Goal: Information Seeking & Learning: Learn about a topic

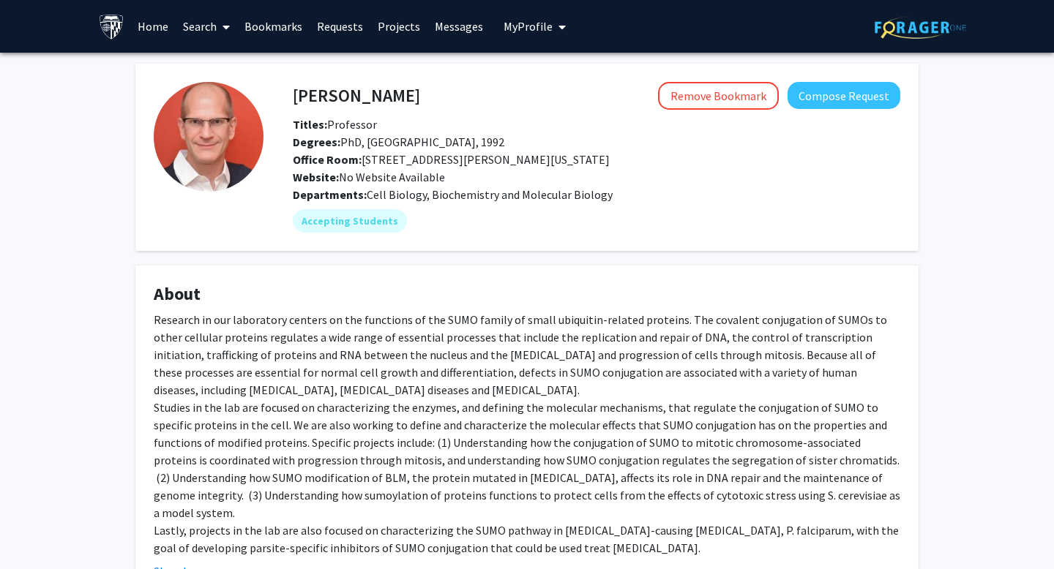
click at [200, 26] on link "Search" at bounding box center [206, 26] width 61 height 51
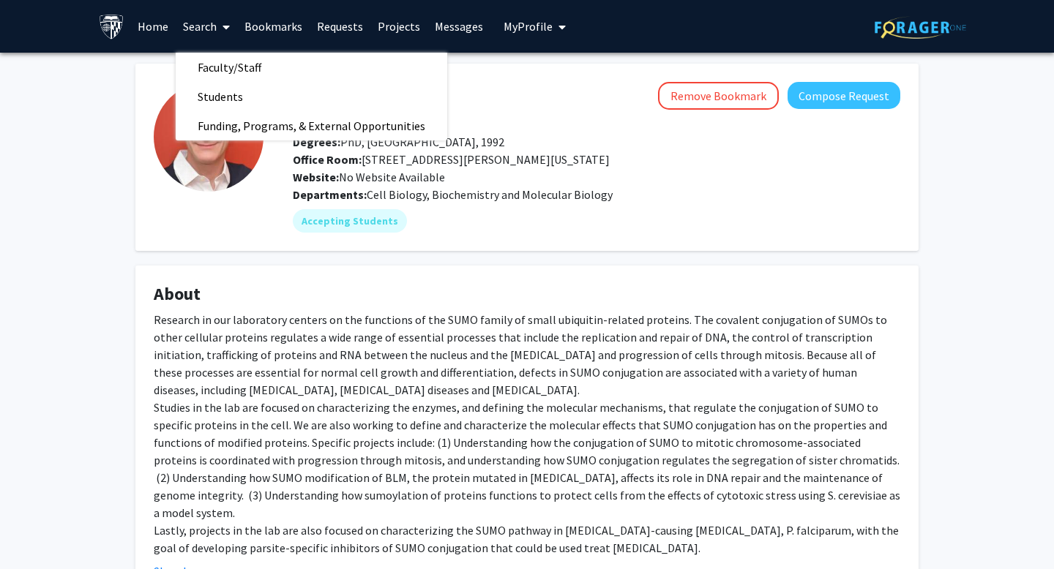
click at [257, 23] on link "Bookmarks" at bounding box center [273, 26] width 72 height 51
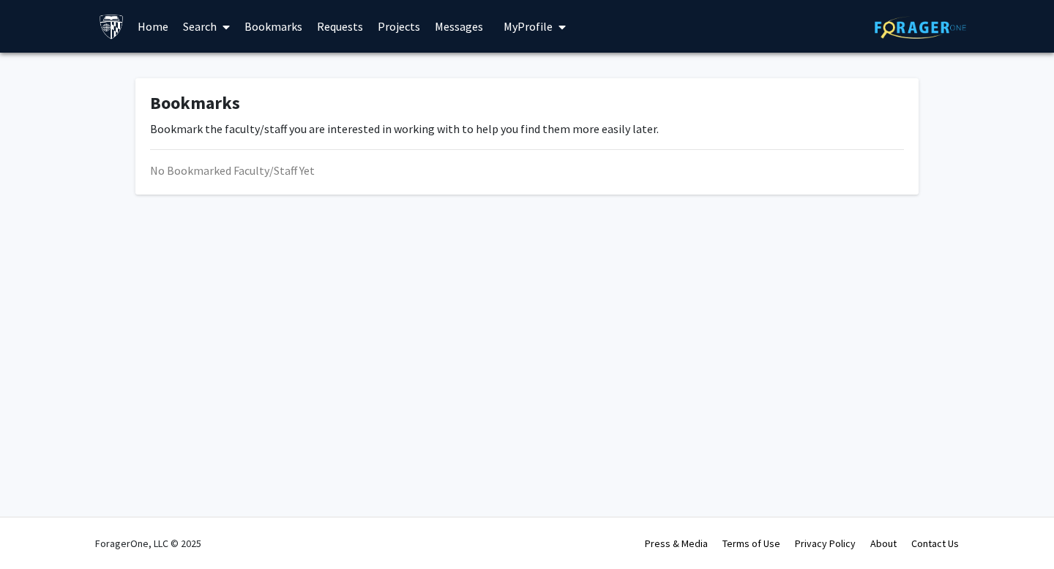
click at [266, 31] on link "Bookmarks" at bounding box center [273, 26] width 72 height 51
click at [499, 32] on div "My Profile Katherine Xiao View Profile Account Settings Log Out" at bounding box center [534, 26] width 71 height 53
click at [525, 32] on span "My Profile" at bounding box center [527, 26] width 49 height 15
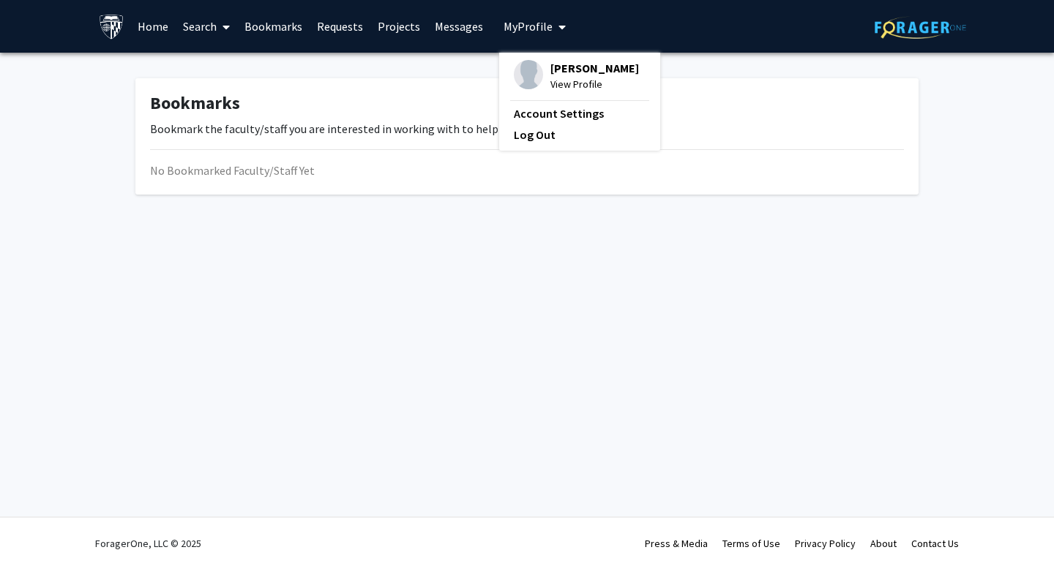
click at [286, 26] on link "Bookmarks" at bounding box center [273, 26] width 72 height 51
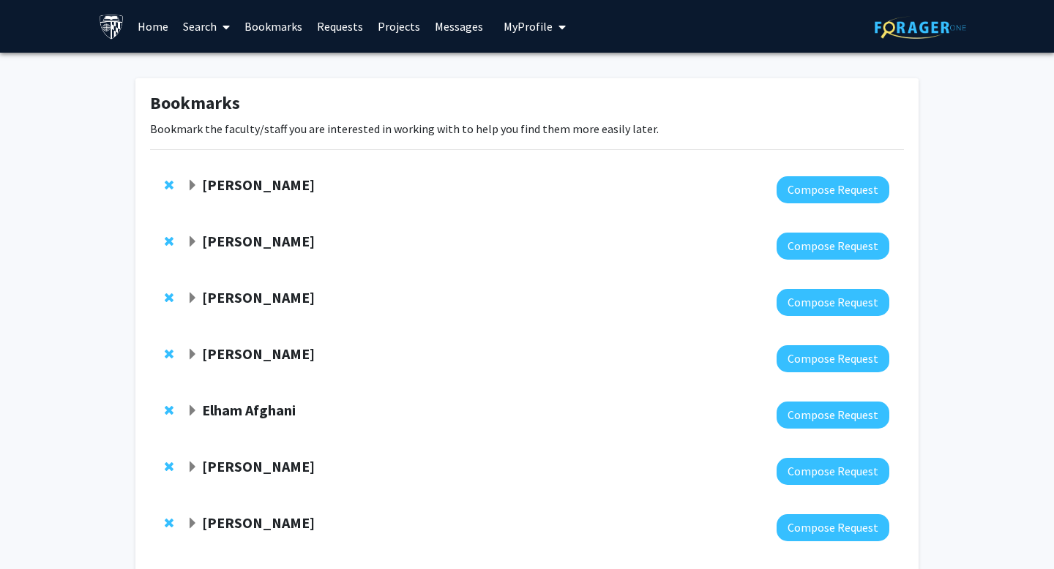
click at [168, 182] on span "Remove Carl Wu from bookmarks" at bounding box center [169, 185] width 9 height 12
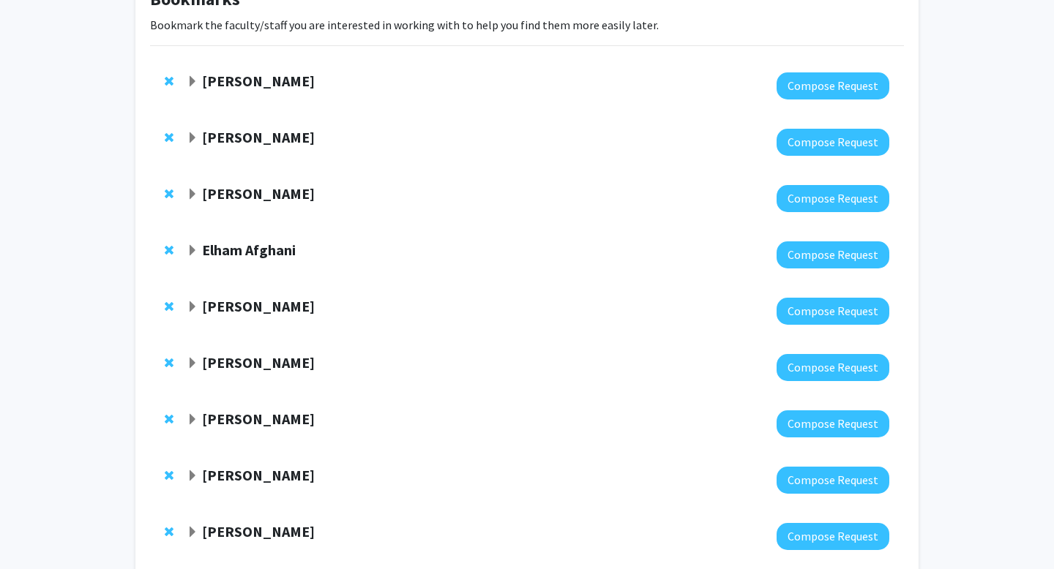
scroll to position [130, 0]
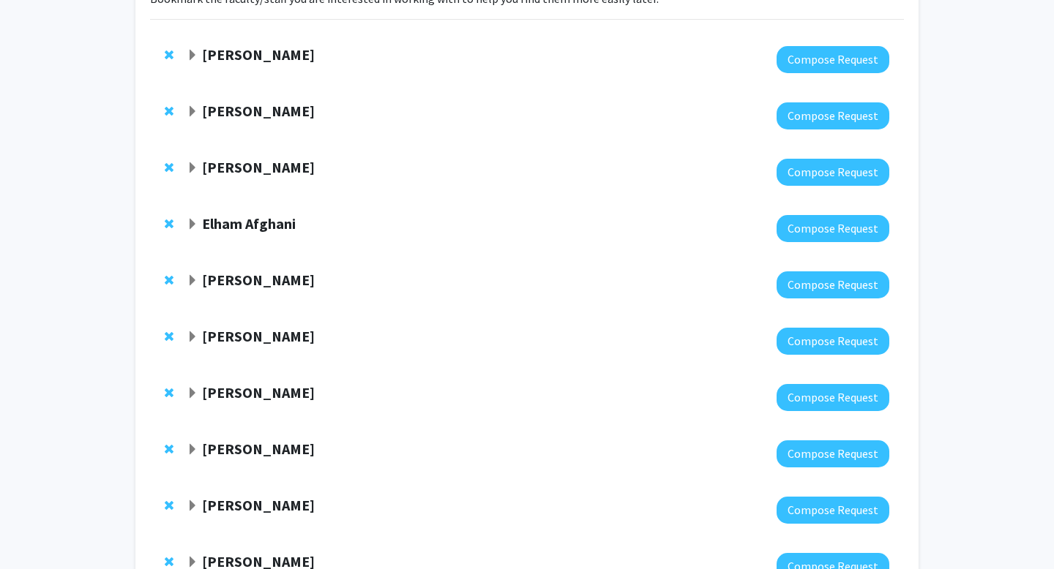
click at [166, 334] on span "Remove Michael Matunis from bookmarks" at bounding box center [169, 337] width 9 height 12
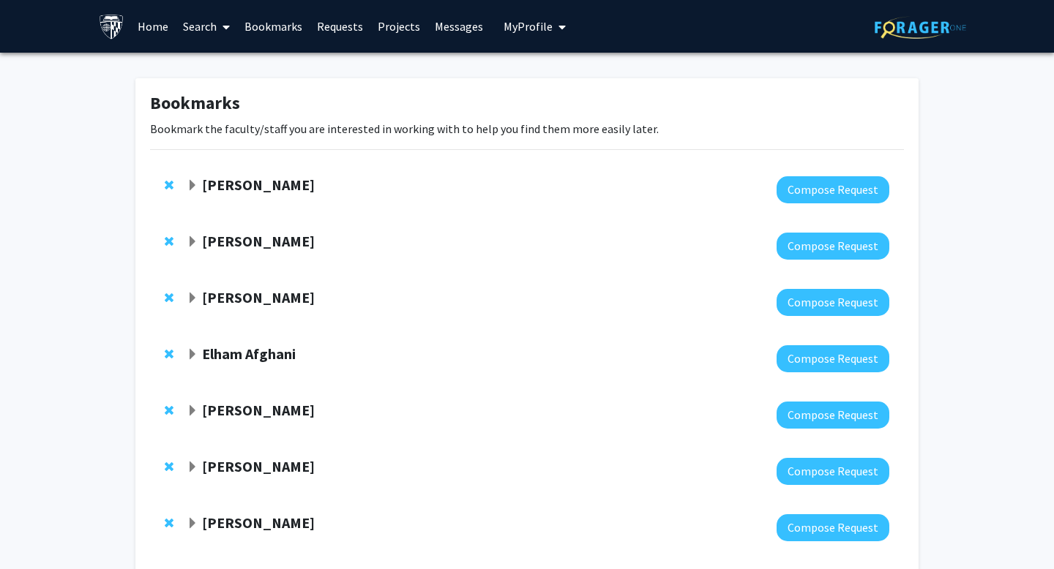
scroll to position [72, 0]
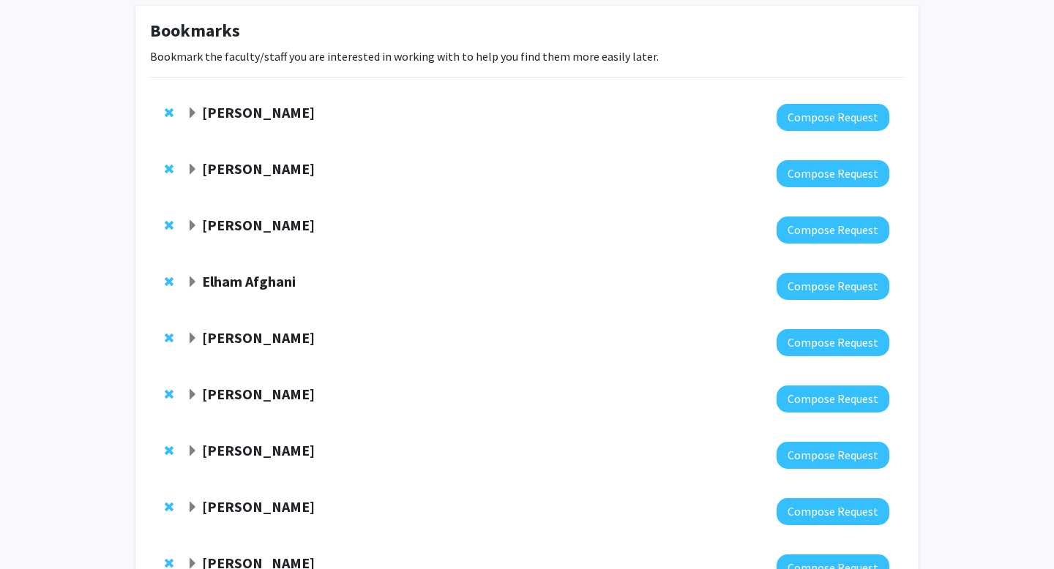
click at [249, 223] on strong "[PERSON_NAME]" at bounding box center [258, 225] width 113 height 18
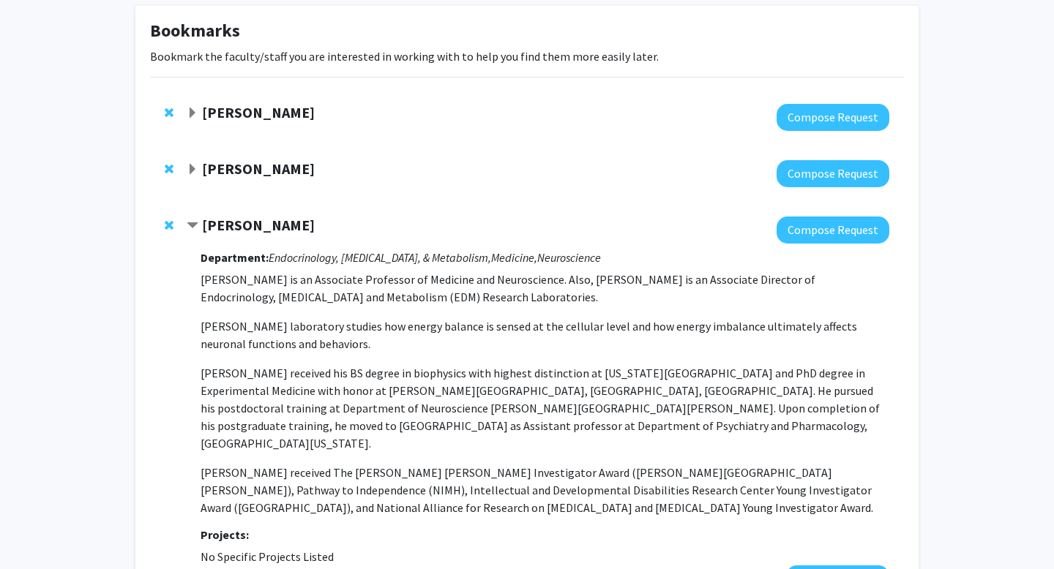
scroll to position [0, 0]
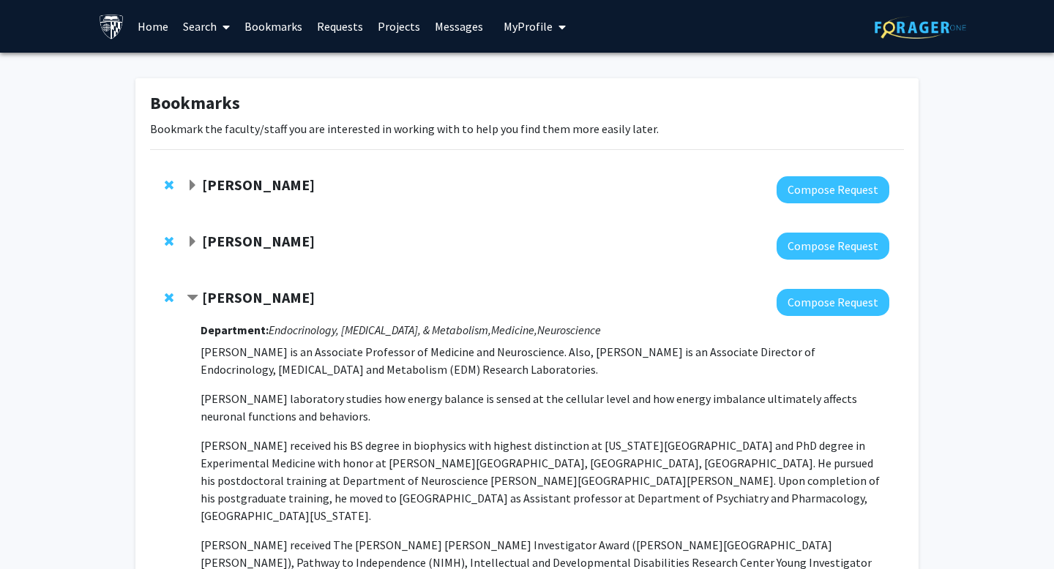
click at [220, 26] on span at bounding box center [223, 26] width 13 height 51
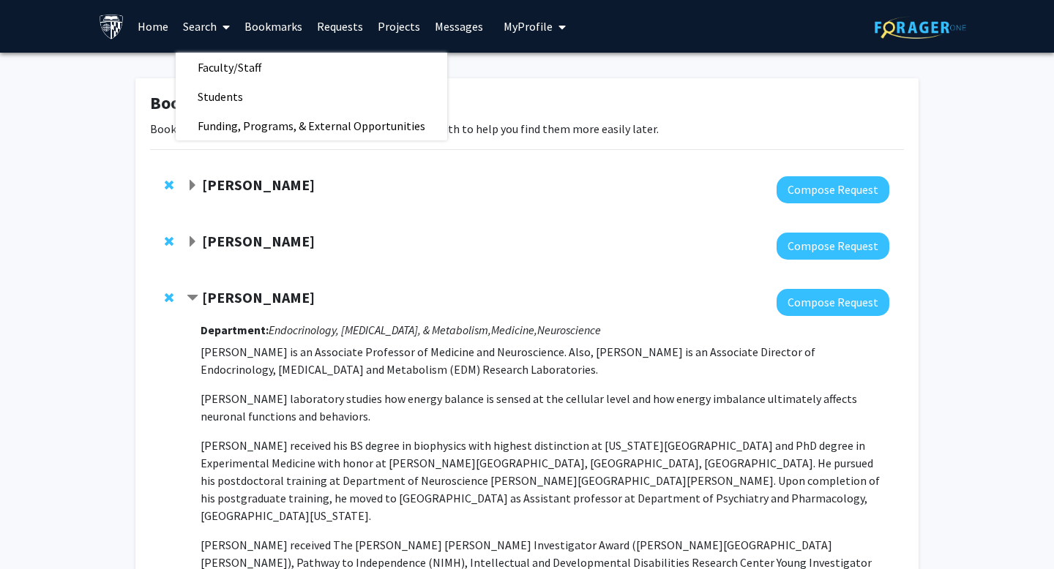
click at [195, 296] on span "Contract Sangwon Kim Bookmark" at bounding box center [193, 299] width 12 height 12
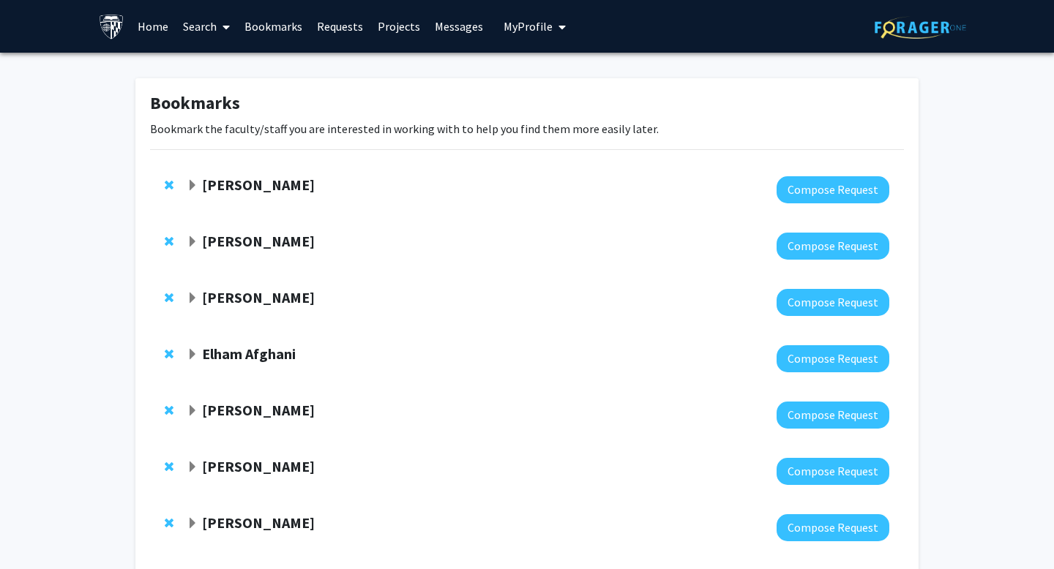
click at [192, 349] on span "Expand Elham Afghani Bookmark" at bounding box center [193, 355] width 12 height 12
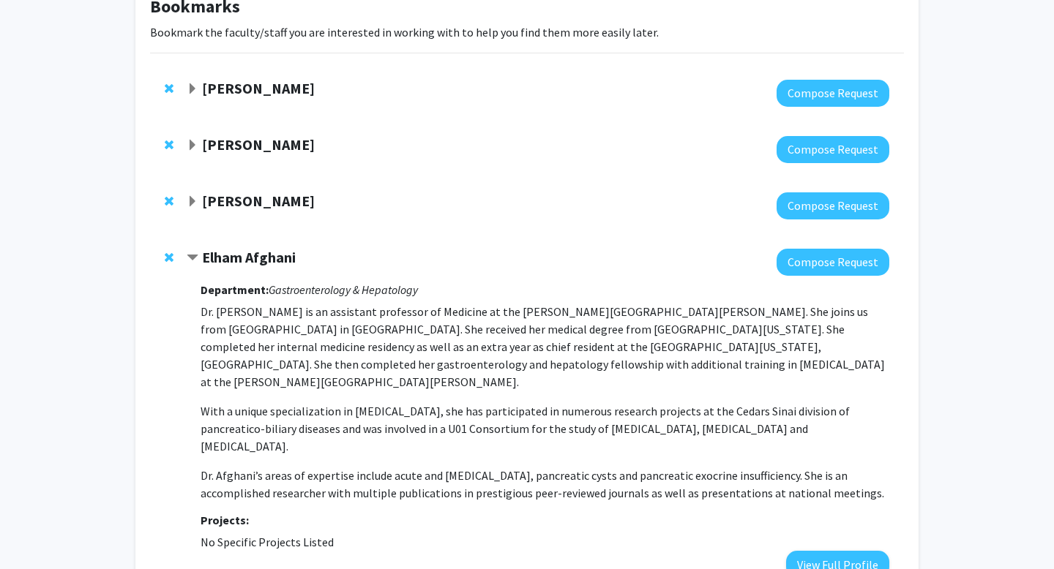
scroll to position [125, 0]
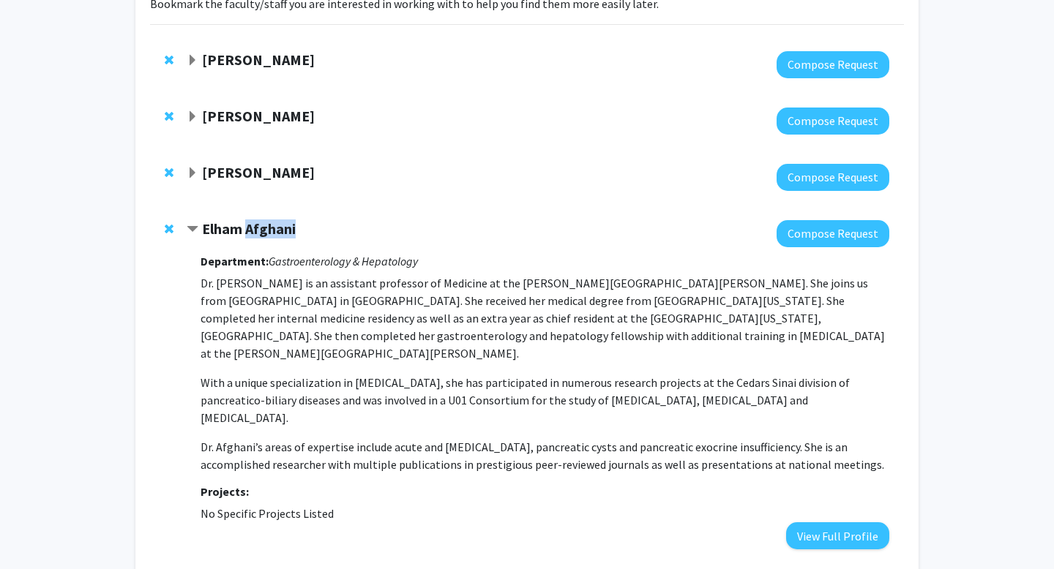
drag, startPoint x: 303, startPoint y: 229, endPoint x: 247, endPoint y: 230, distance: 55.6
click at [247, 230] on div "Elham Afghani" at bounding box center [345, 229] width 316 height 18
copy strong "Afghani"
click at [205, 223] on strong "Elham Afghani" at bounding box center [249, 229] width 94 height 18
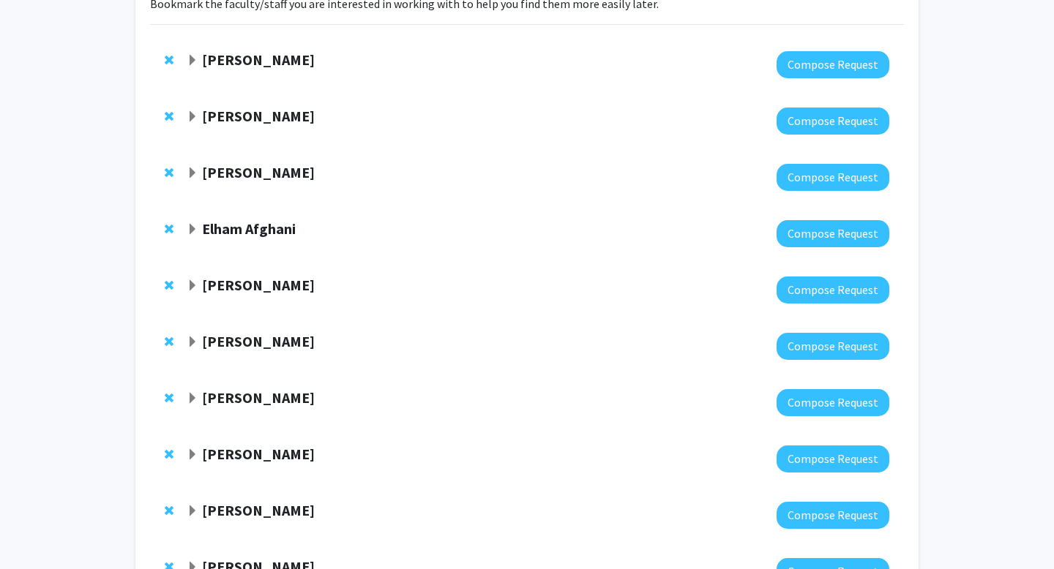
click at [189, 290] on span "Expand Meredith Atkinson Bookmark" at bounding box center [193, 286] width 12 height 12
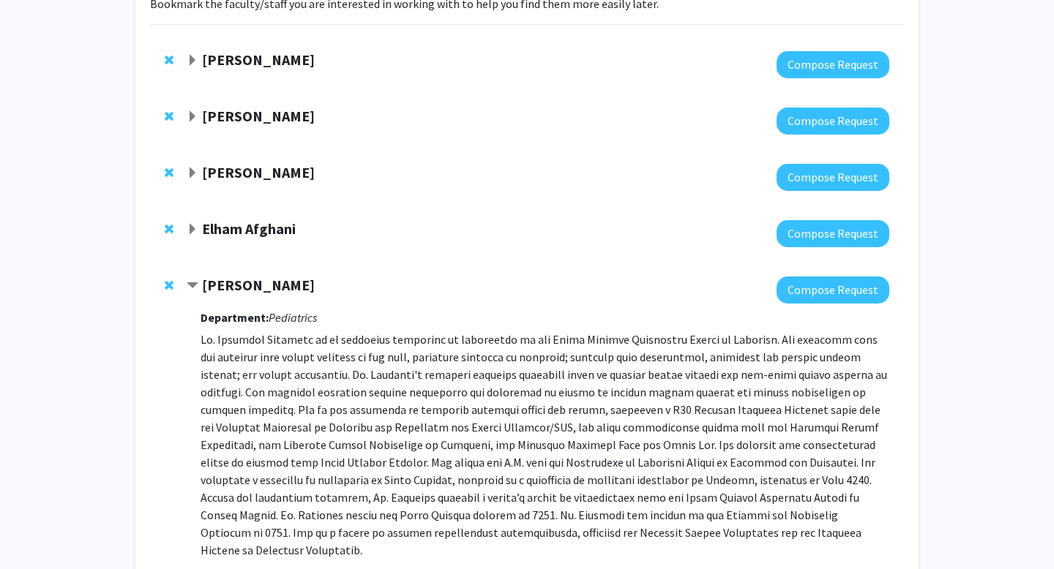
scroll to position [161, 0]
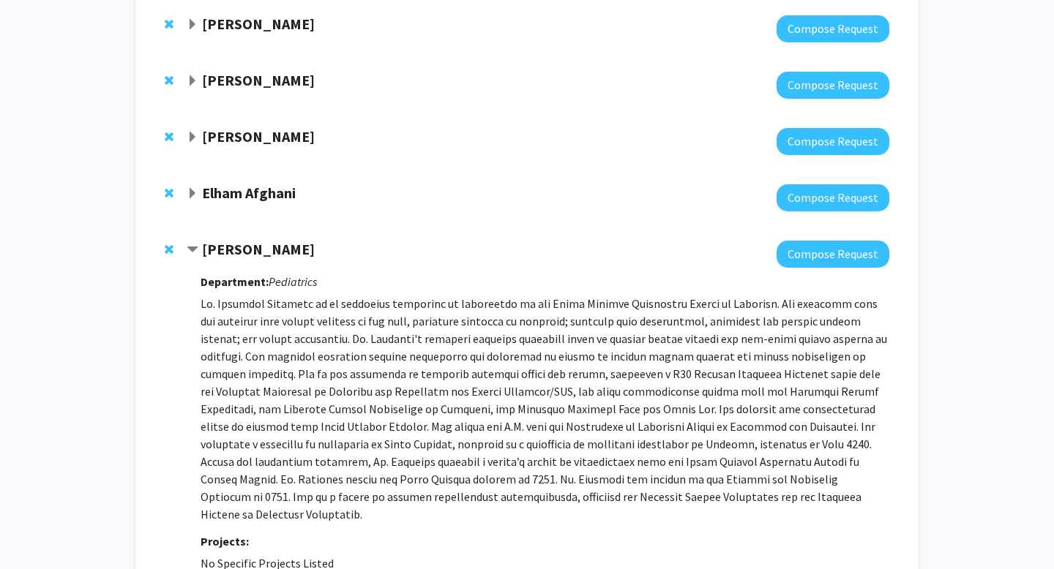
click at [203, 250] on strong "Meredith Atkinson" at bounding box center [258, 249] width 113 height 18
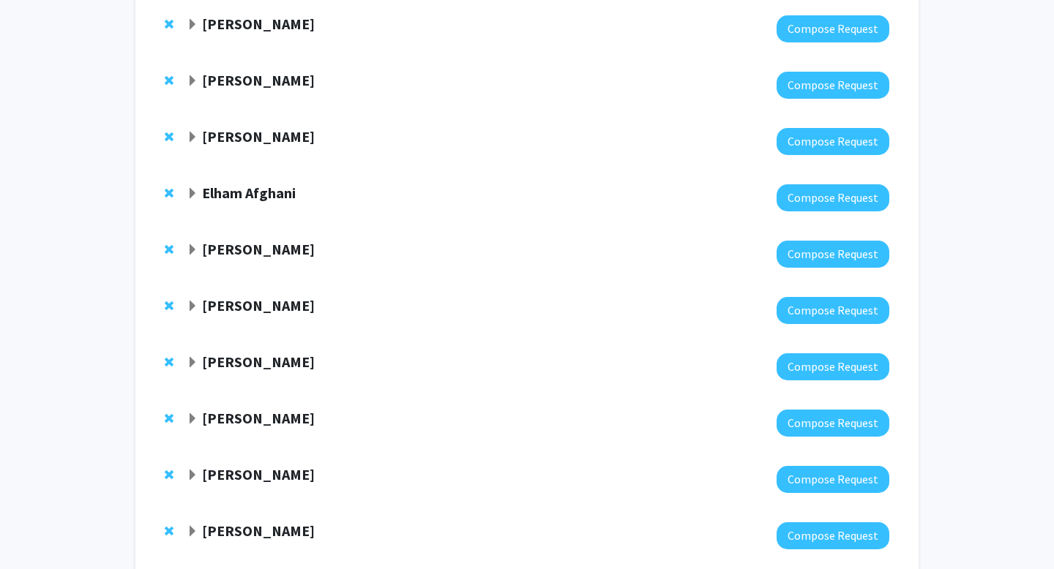
click at [198, 304] on span "Expand Christina Vincent Bookmark" at bounding box center [193, 307] width 12 height 12
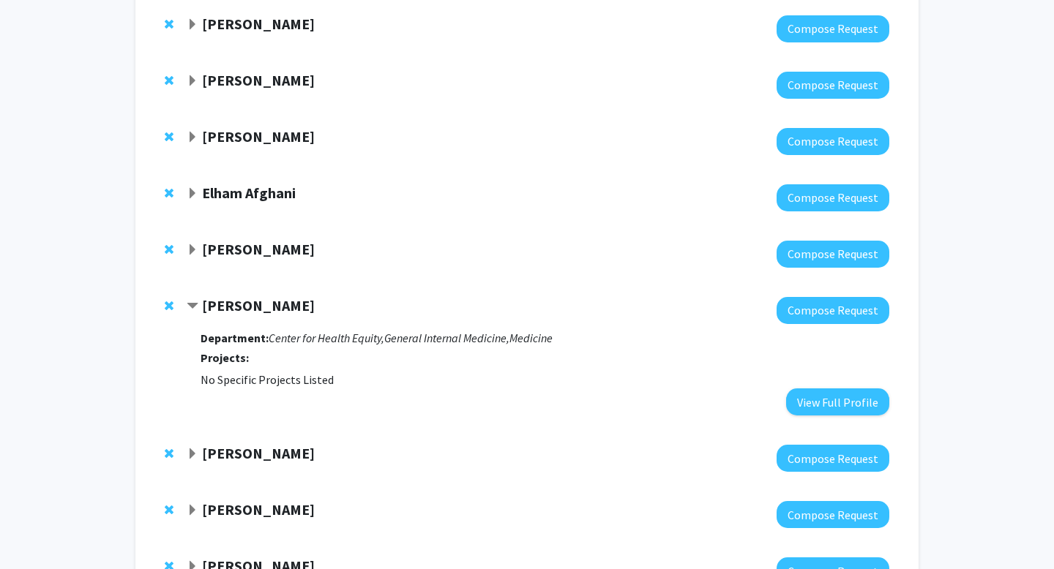
click at [198, 304] on span "Contract Christina Vincent Bookmark" at bounding box center [193, 307] width 12 height 12
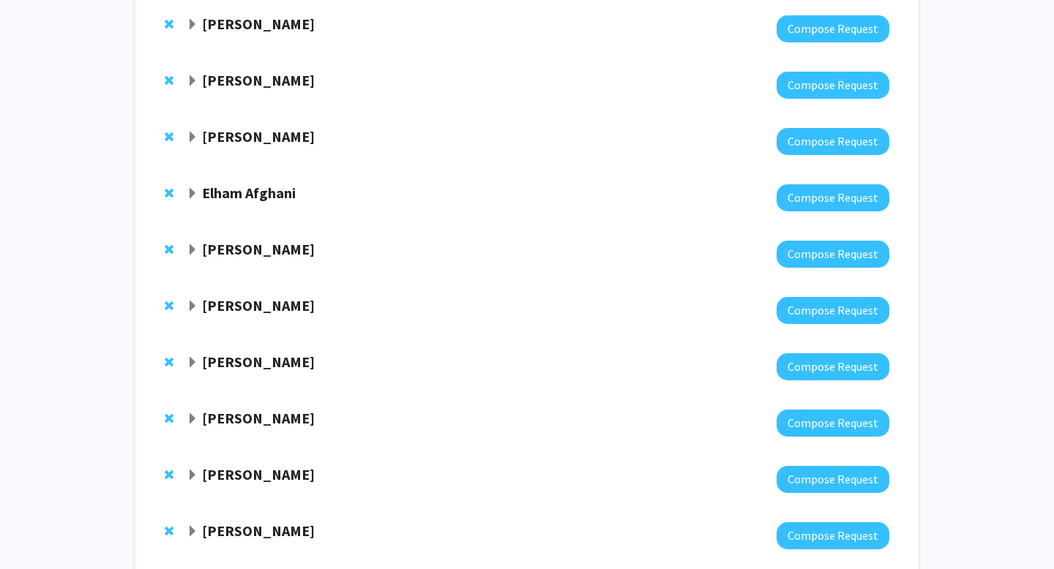
click at [190, 357] on span "Expand Stephen Baylin Bookmark" at bounding box center [193, 363] width 12 height 12
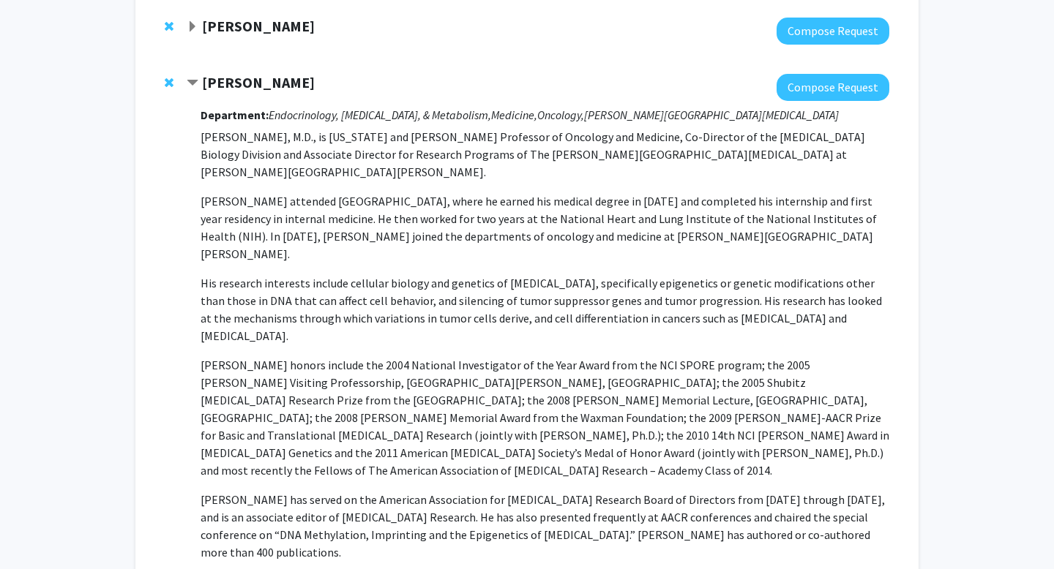
scroll to position [442, 0]
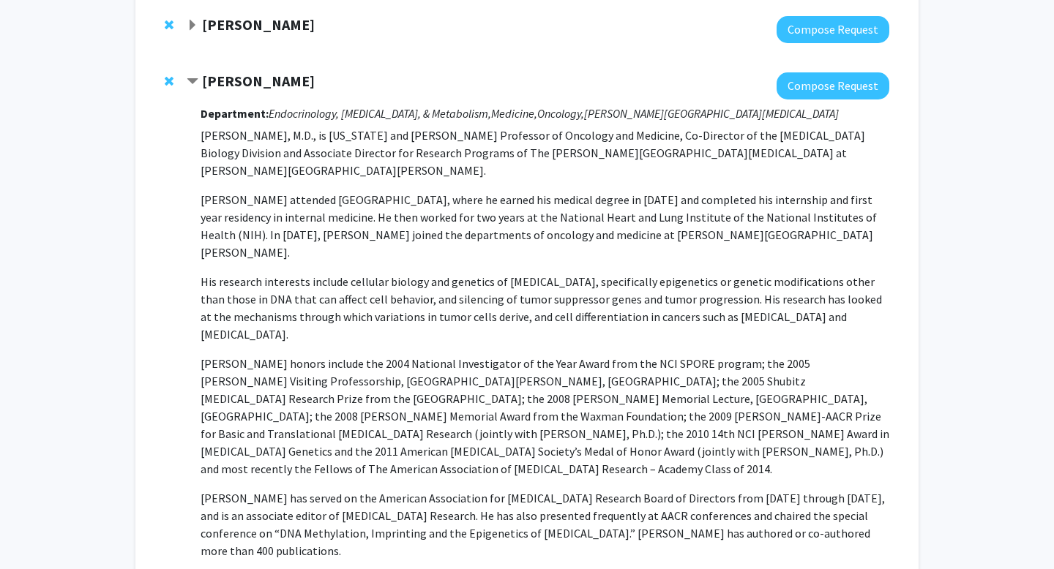
click at [250, 83] on strong "[PERSON_NAME]" at bounding box center [258, 81] width 113 height 18
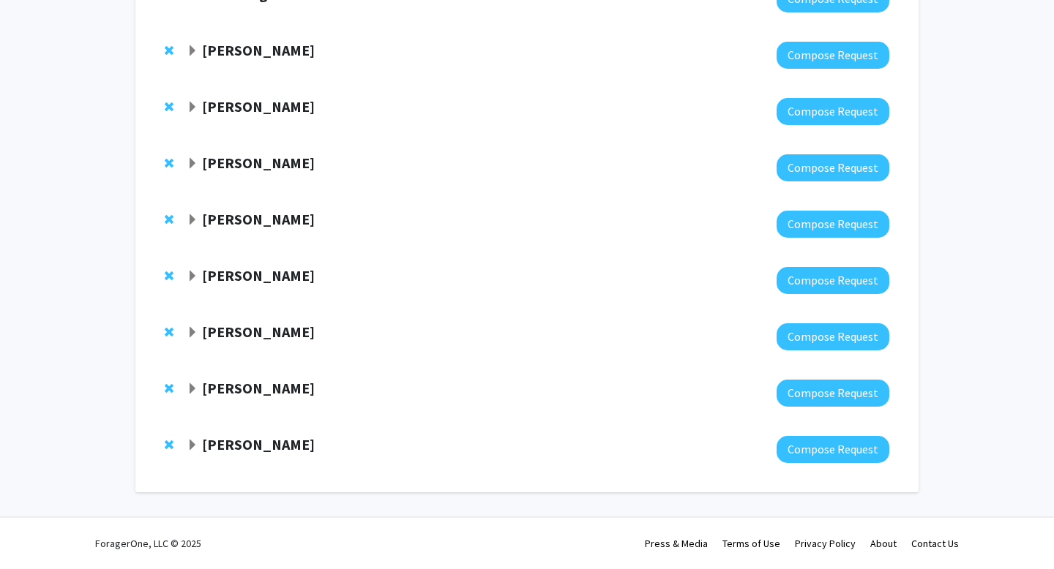
click at [228, 228] on strong "[PERSON_NAME]" at bounding box center [258, 219] width 113 height 18
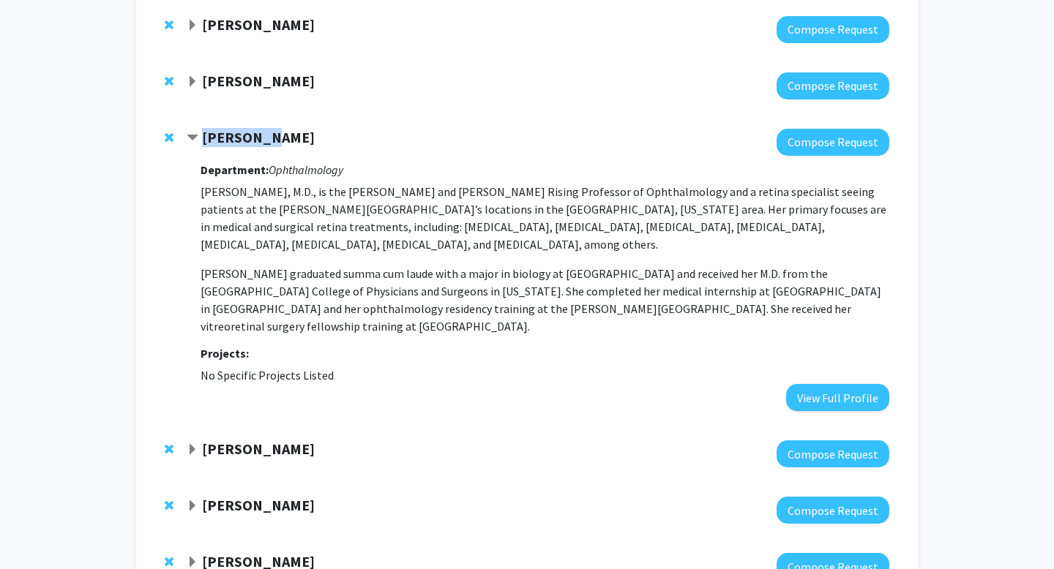
drag, startPoint x: 263, startPoint y: 143, endPoint x: 203, endPoint y: 143, distance: 60.7
click at [203, 143] on div "[PERSON_NAME]" at bounding box center [345, 138] width 316 height 18
click at [180, 208] on div "Cindy Cai Compose Request Department: Ophthalmology Cindy X. Cai, M.D., is the …" at bounding box center [527, 270] width 754 height 312
click at [214, 139] on strong "[PERSON_NAME]" at bounding box center [258, 137] width 113 height 18
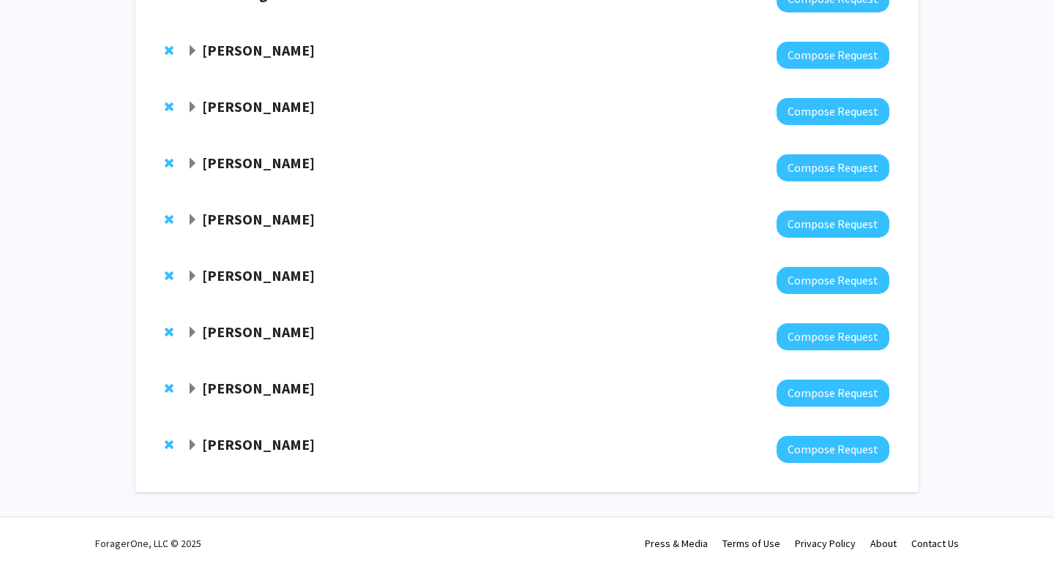
scroll to position [360, 0]
click at [229, 225] on strong "[PERSON_NAME]" at bounding box center [258, 219] width 113 height 18
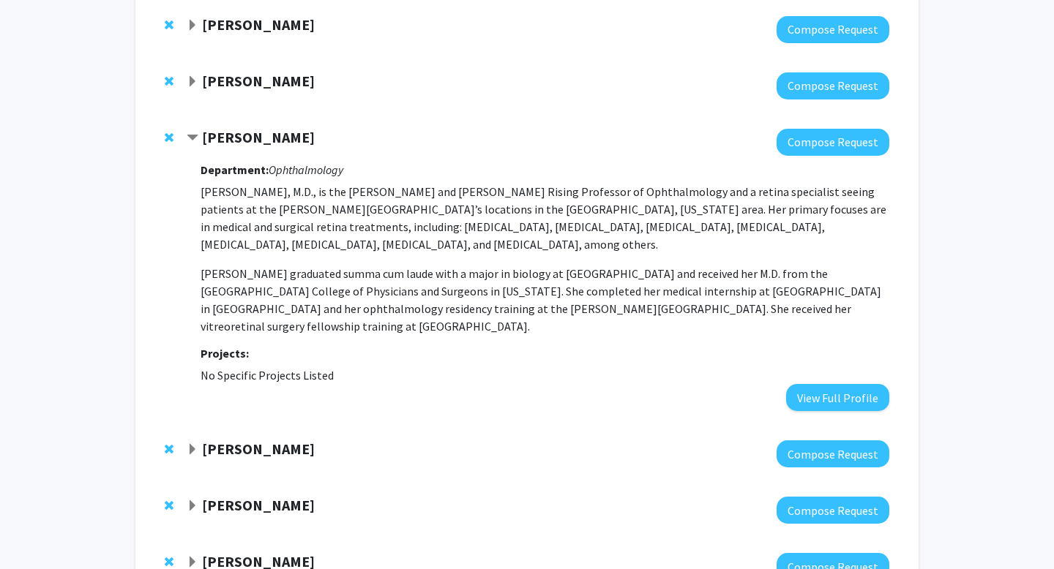
scroll to position [0, 0]
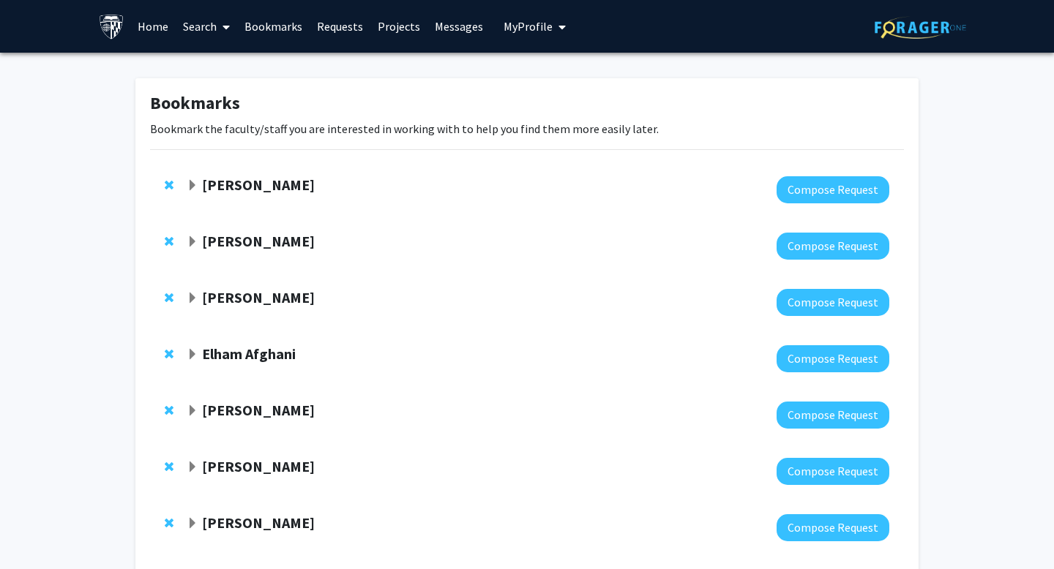
click at [226, 20] on span at bounding box center [223, 26] width 13 height 51
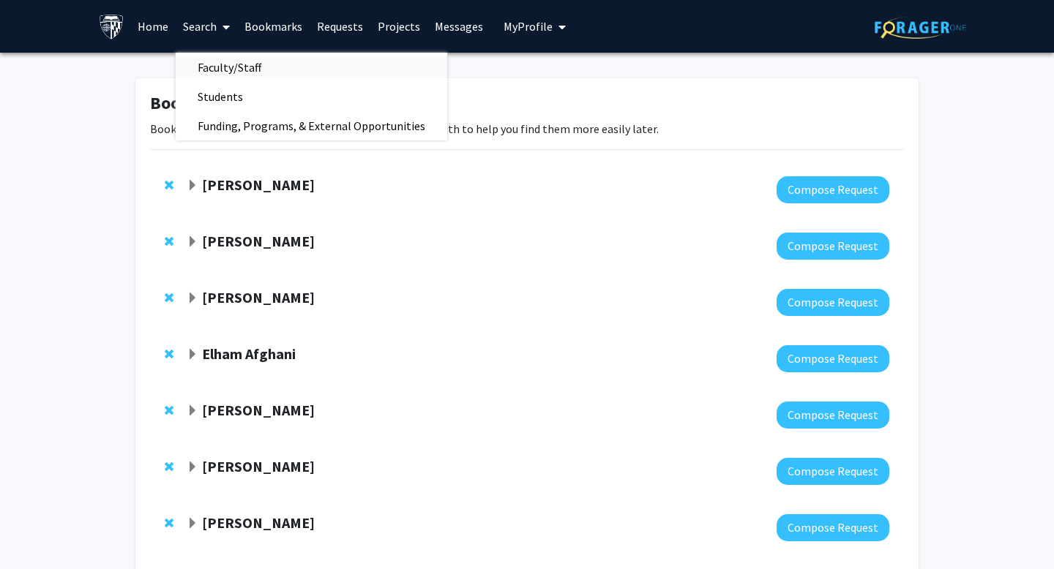
click at [231, 56] on span "Faculty/Staff" at bounding box center [230, 67] width 108 height 29
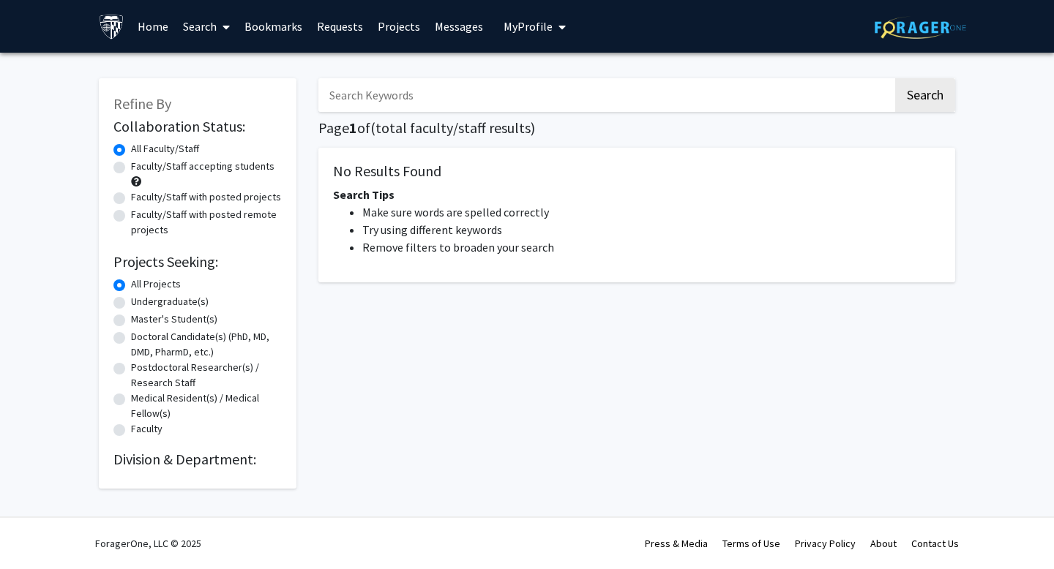
click at [370, 86] on input "Search Keywords" at bounding box center [605, 95] width 574 height 34
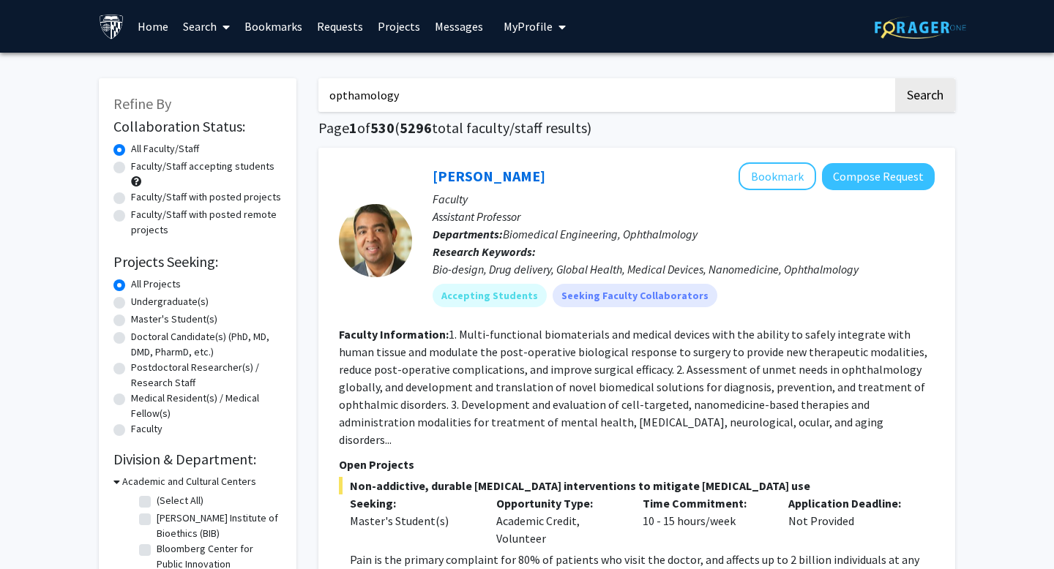
click at [895, 78] on button "Search" at bounding box center [925, 95] width 60 height 34
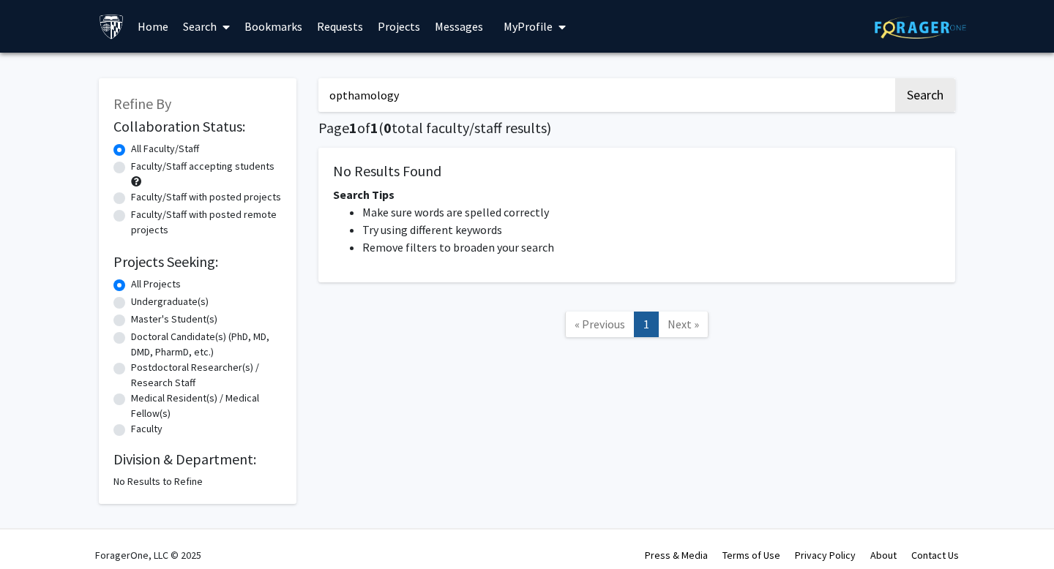
click at [463, 91] on input "opthamology" at bounding box center [605, 95] width 574 height 34
paste input "hthal"
type input "ophthalmology"
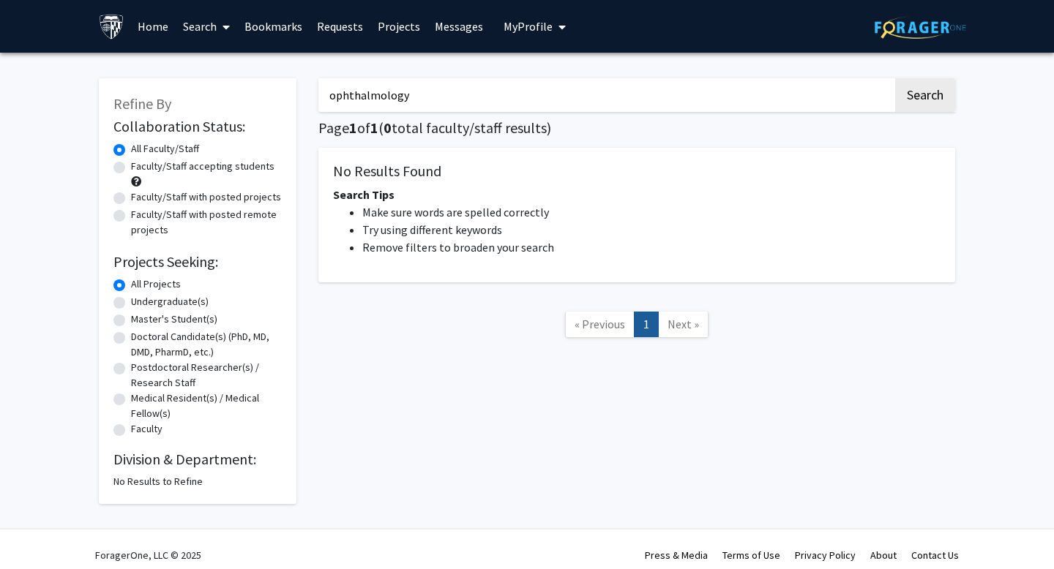
click at [895, 78] on button "Search" at bounding box center [925, 95] width 60 height 34
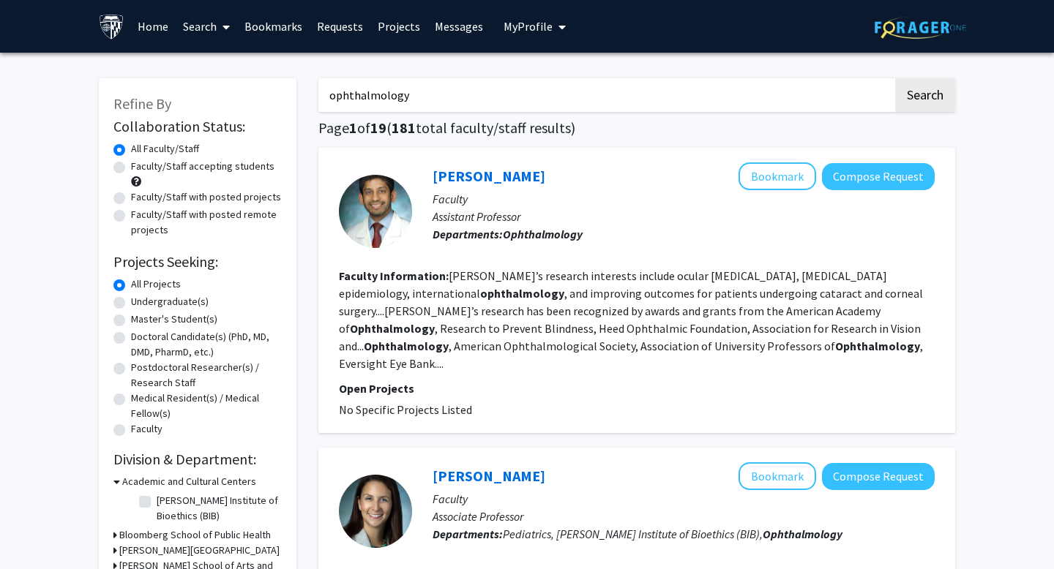
click at [131, 168] on label "Faculty/Staff accepting students" at bounding box center [202, 166] width 143 height 15
click at [131, 168] on input "Faculty/Staff accepting students" at bounding box center [136, 164] width 10 height 10
radio input "true"
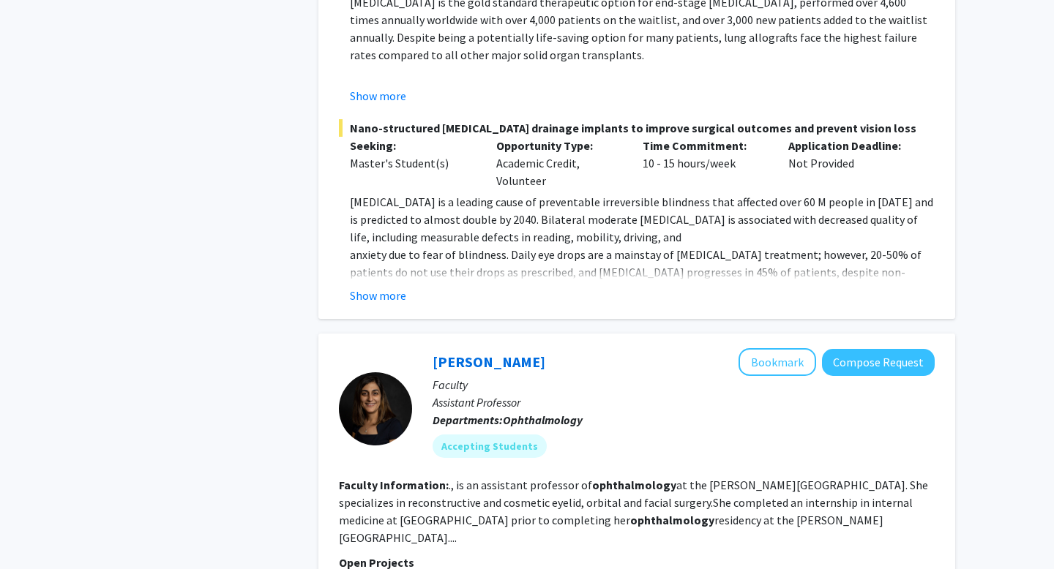
scroll to position [2177, 0]
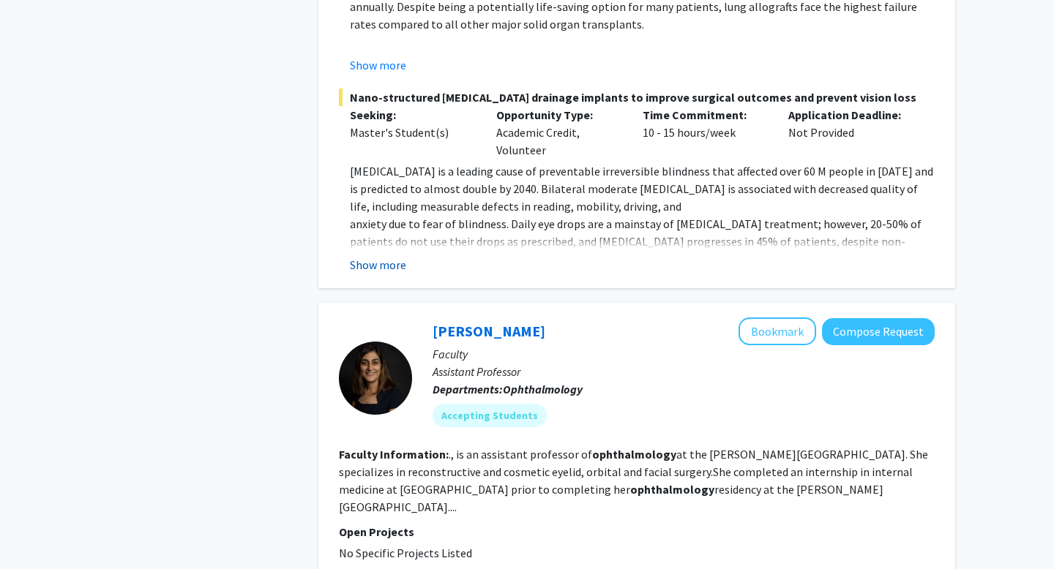
click at [400, 256] on button "Show more" at bounding box center [378, 265] width 56 height 18
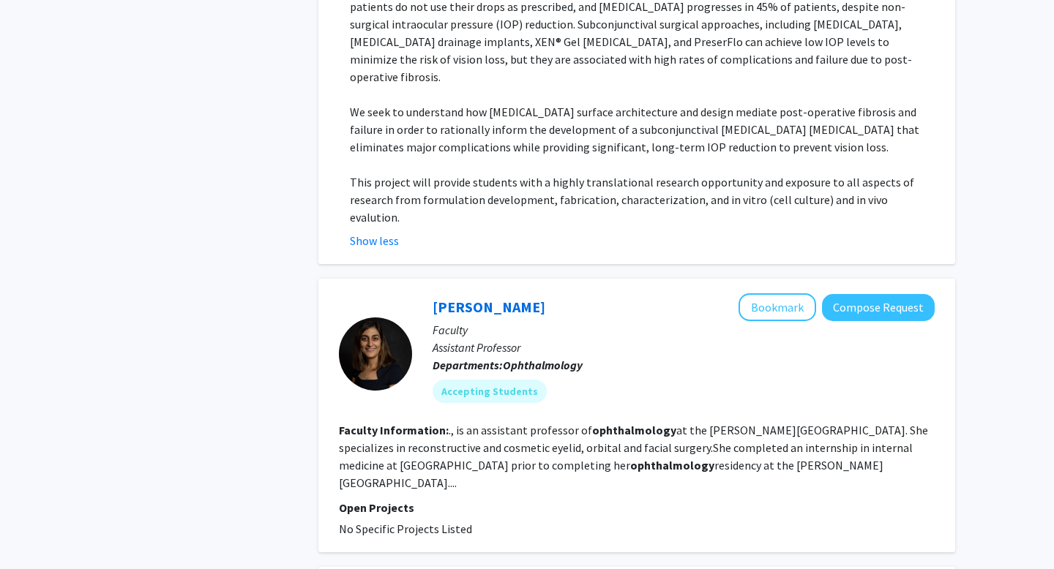
scroll to position [2505, 0]
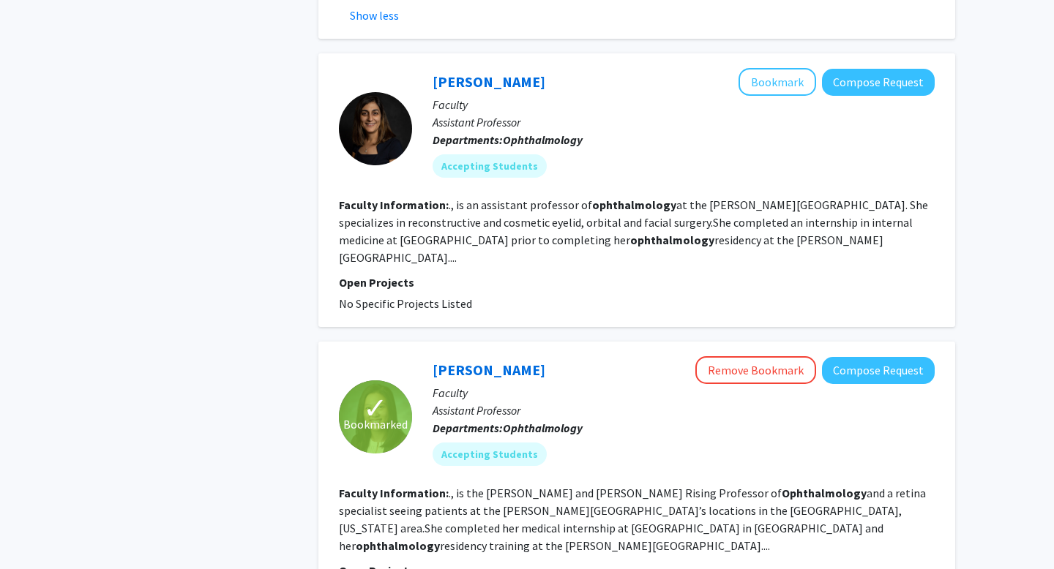
scroll to position [2556, 0]
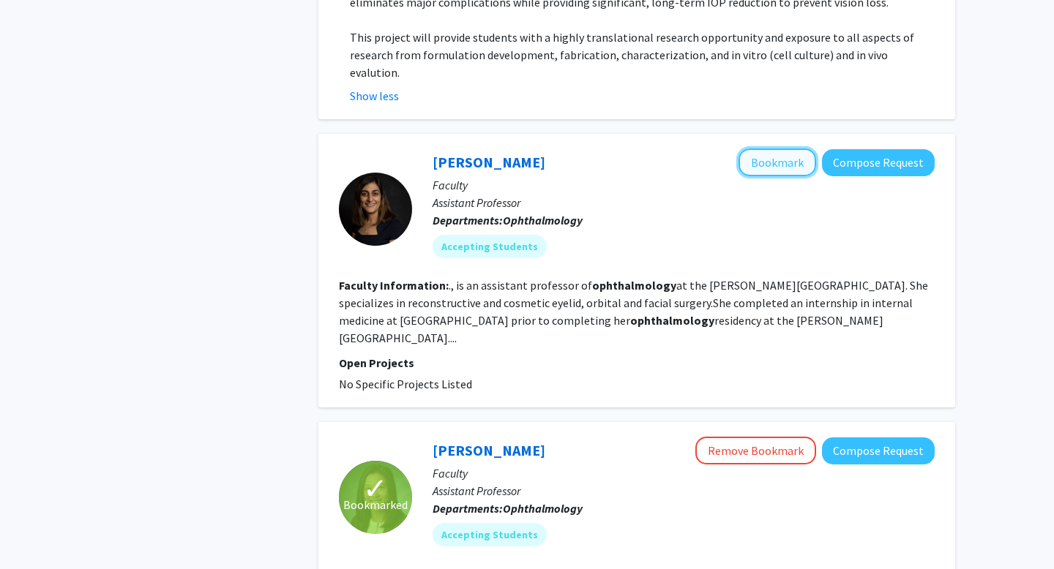
click at [748, 149] on button "Bookmark" at bounding box center [777, 163] width 78 height 28
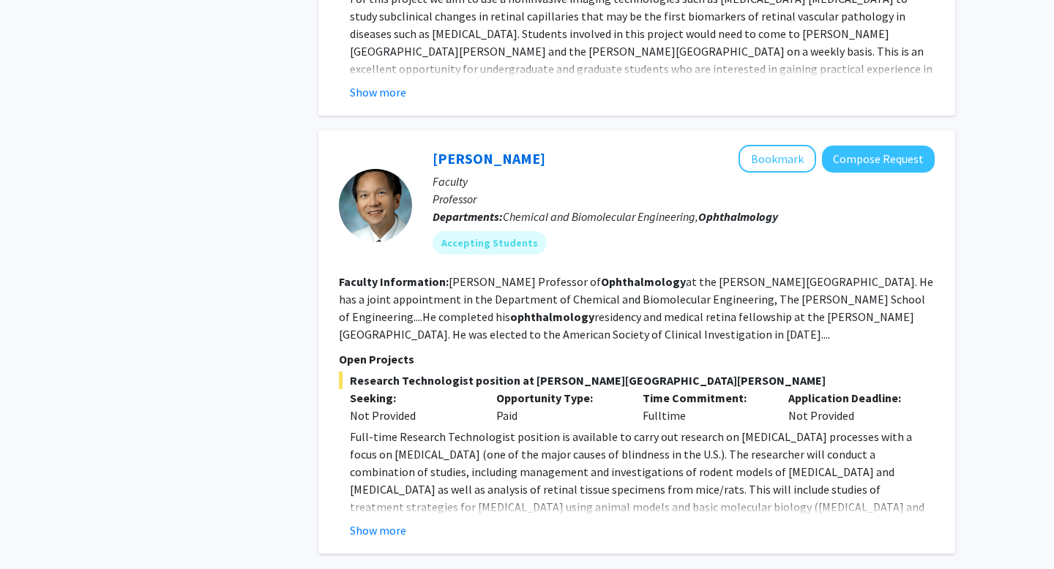
scroll to position [3616, 0]
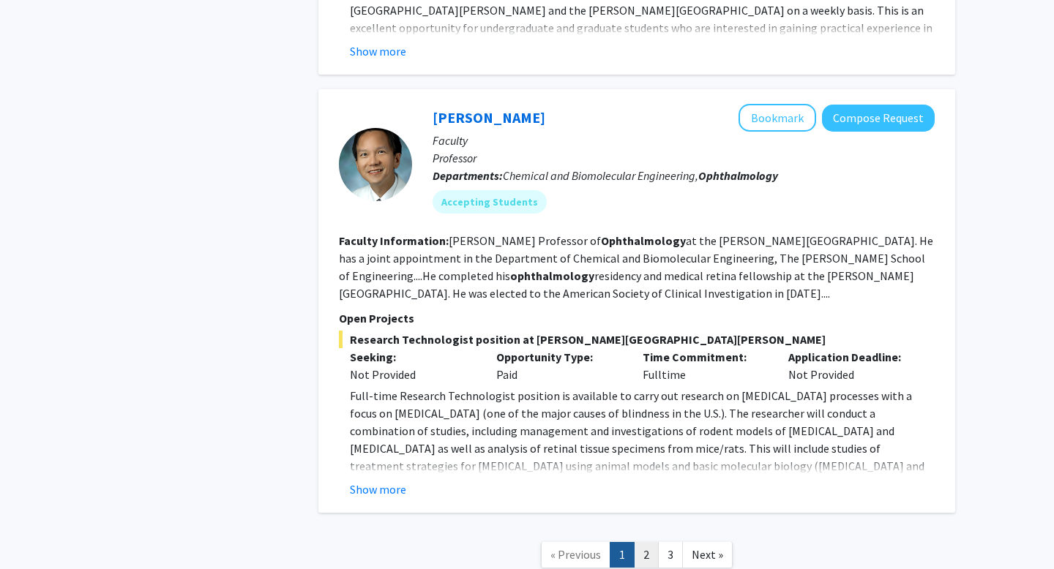
click at [639, 542] on link "2" at bounding box center [646, 555] width 25 height 26
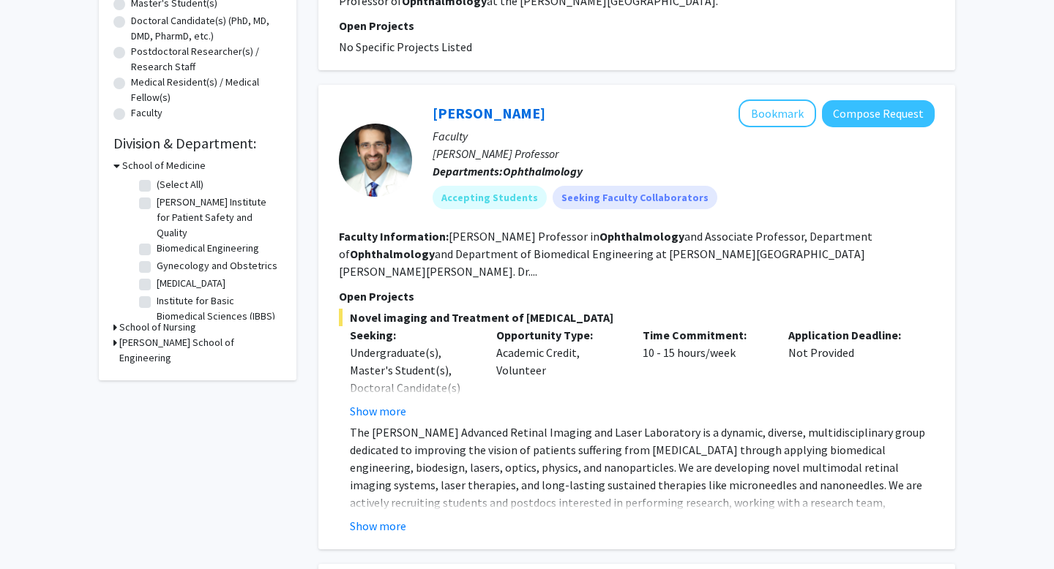
scroll to position [354, 0]
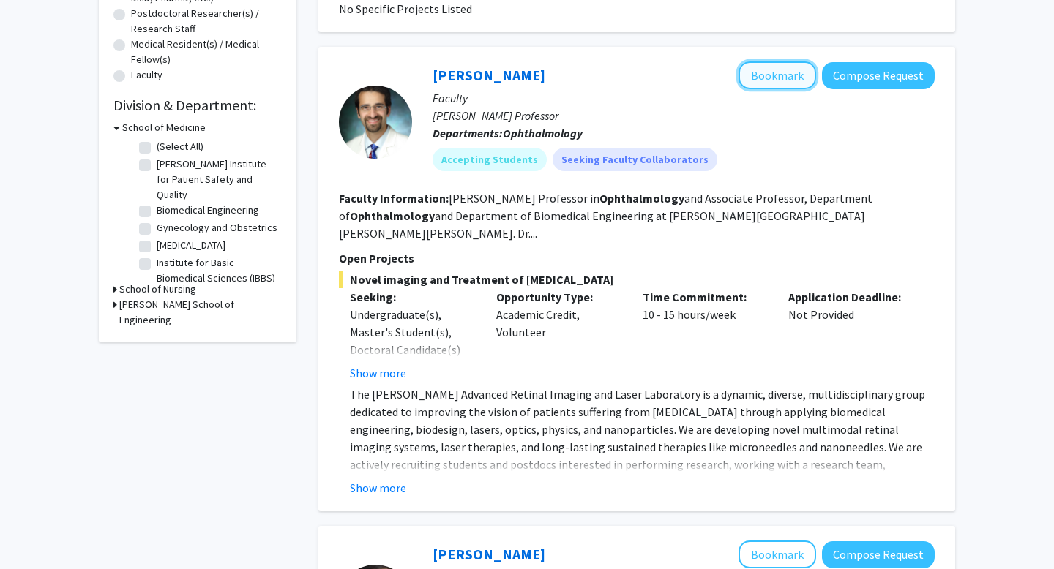
click at [787, 81] on button "Bookmark" at bounding box center [777, 75] width 78 height 28
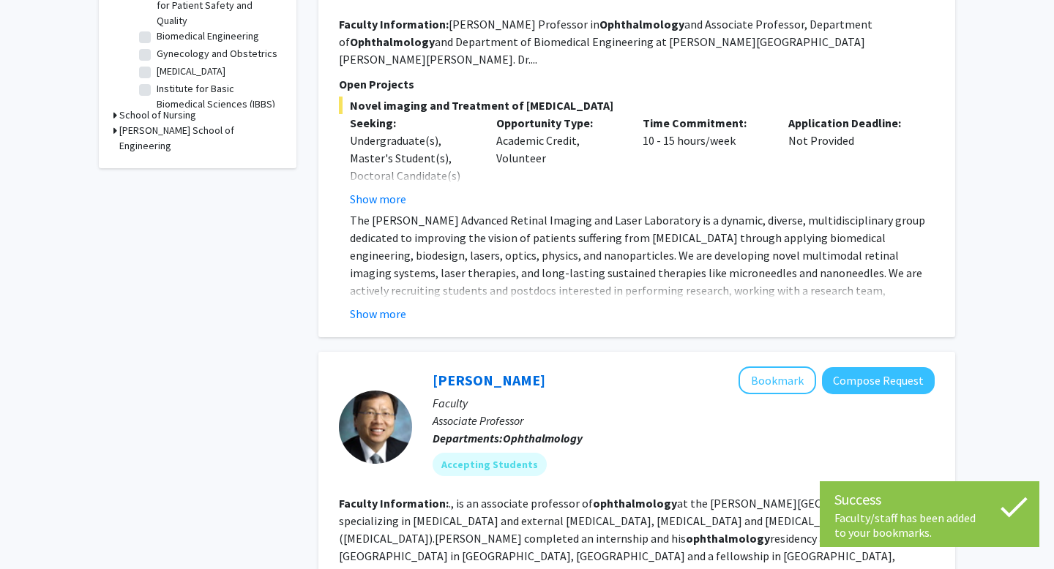
scroll to position [445, 0]
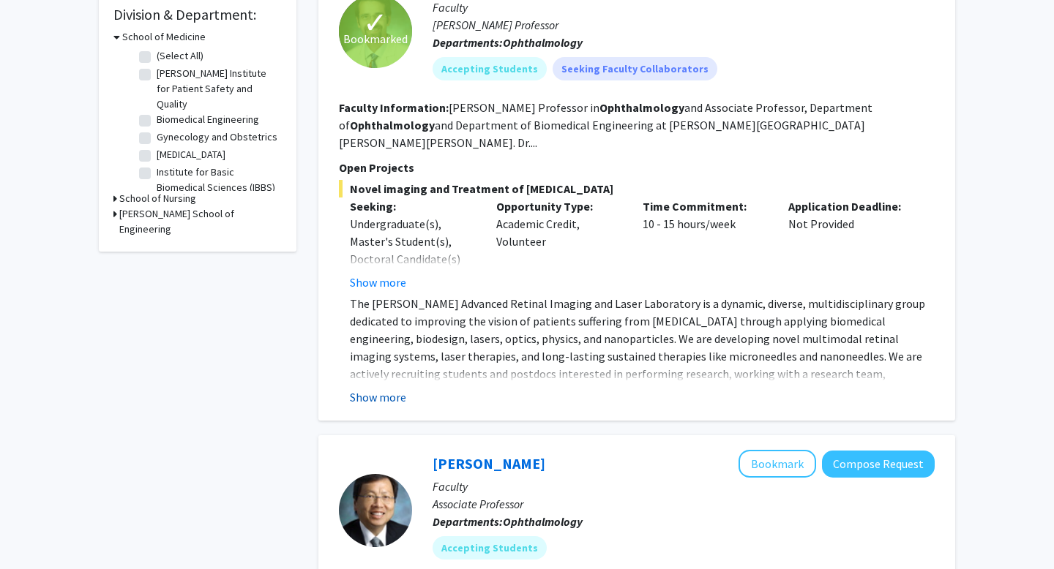
click at [389, 389] on button "Show more" at bounding box center [378, 398] width 56 height 18
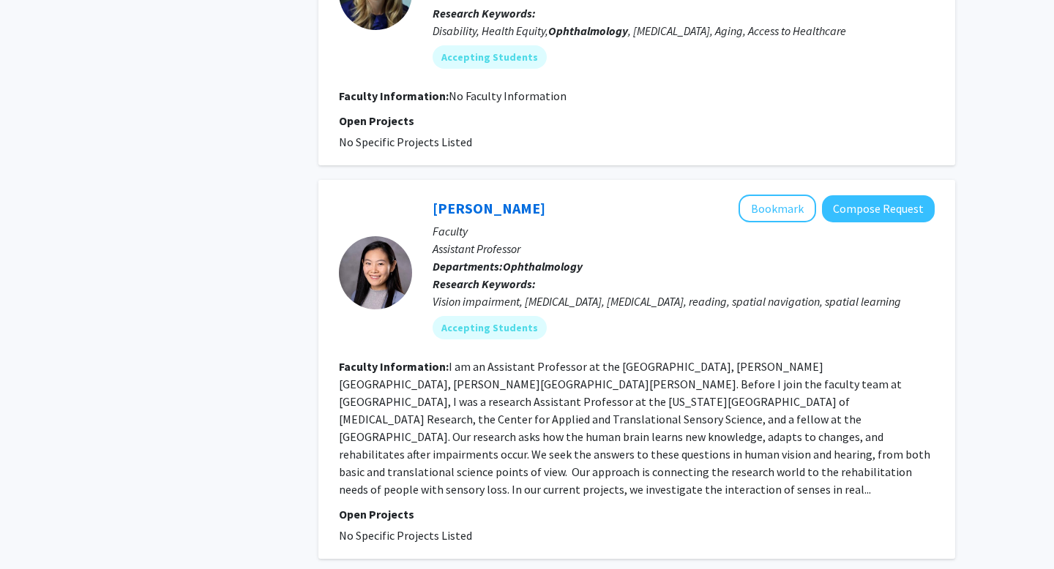
scroll to position [2653, 0]
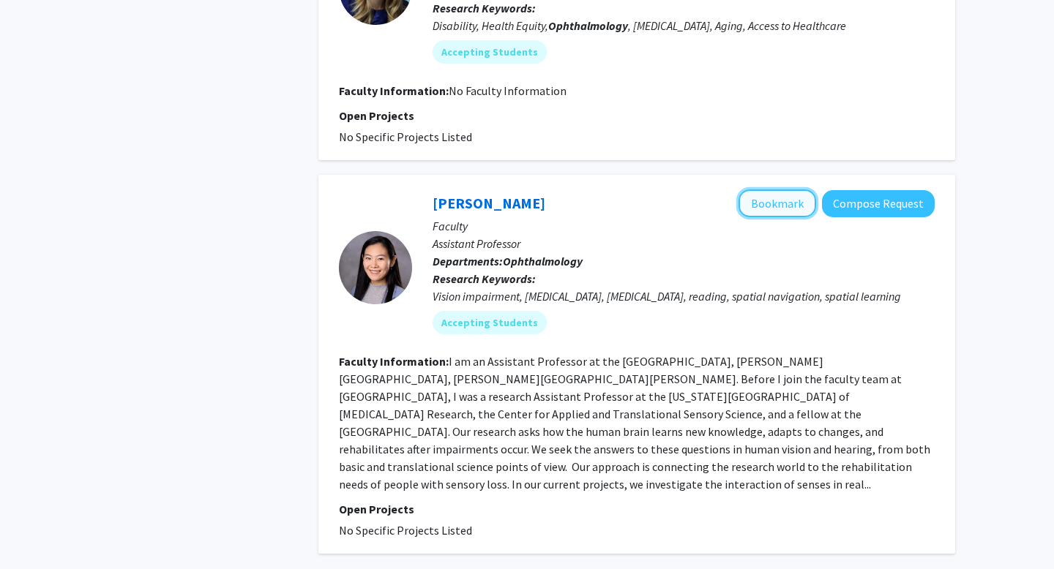
click at [774, 190] on button "Bookmark" at bounding box center [777, 204] width 78 height 28
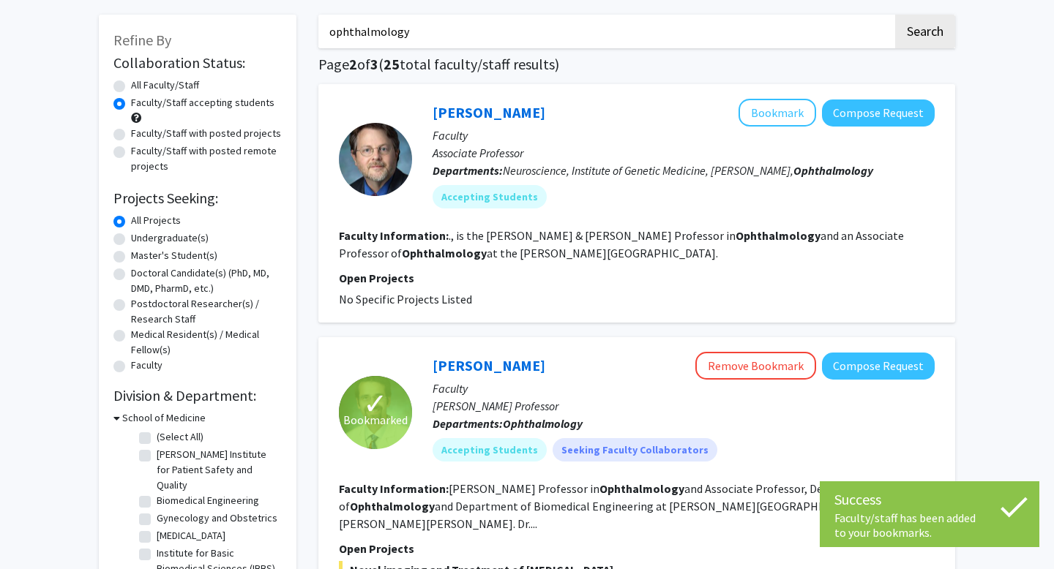
scroll to position [0, 0]
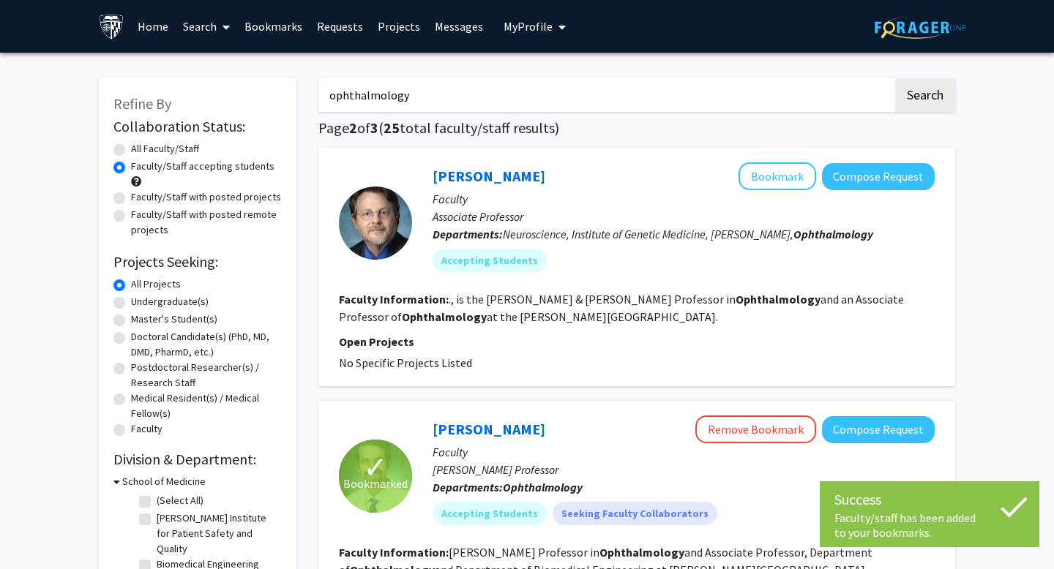
click at [397, 108] on input "ophthalmology" at bounding box center [605, 95] width 574 height 34
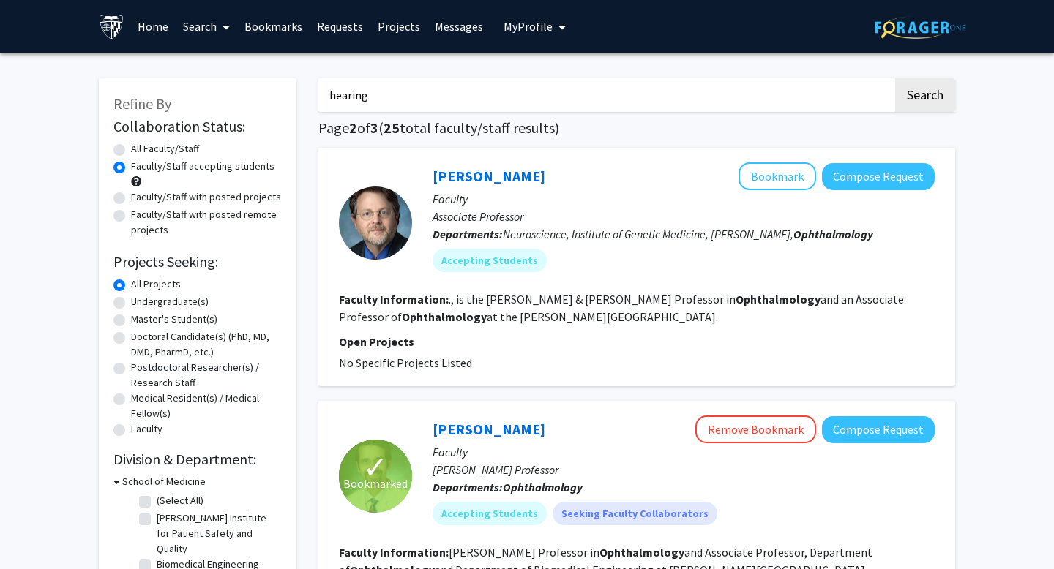
type input "hearing"
click at [895, 78] on button "Search" at bounding box center [925, 95] width 60 height 34
radio input "true"
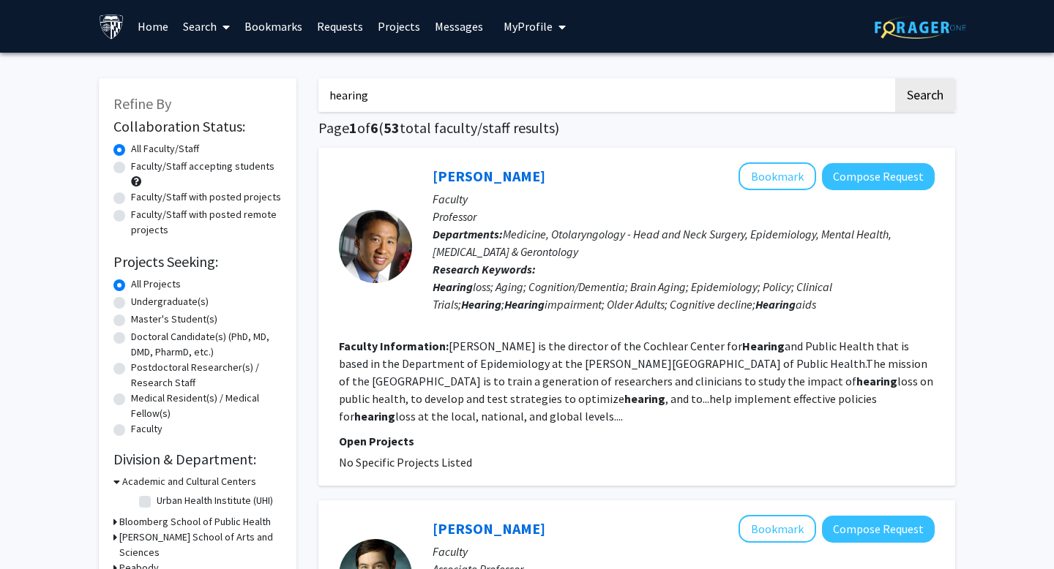
click at [131, 168] on label "Faculty/Staff accepting students" at bounding box center [202, 166] width 143 height 15
click at [131, 168] on input "Faculty/Staff accepting students" at bounding box center [136, 164] width 10 height 10
radio input "true"
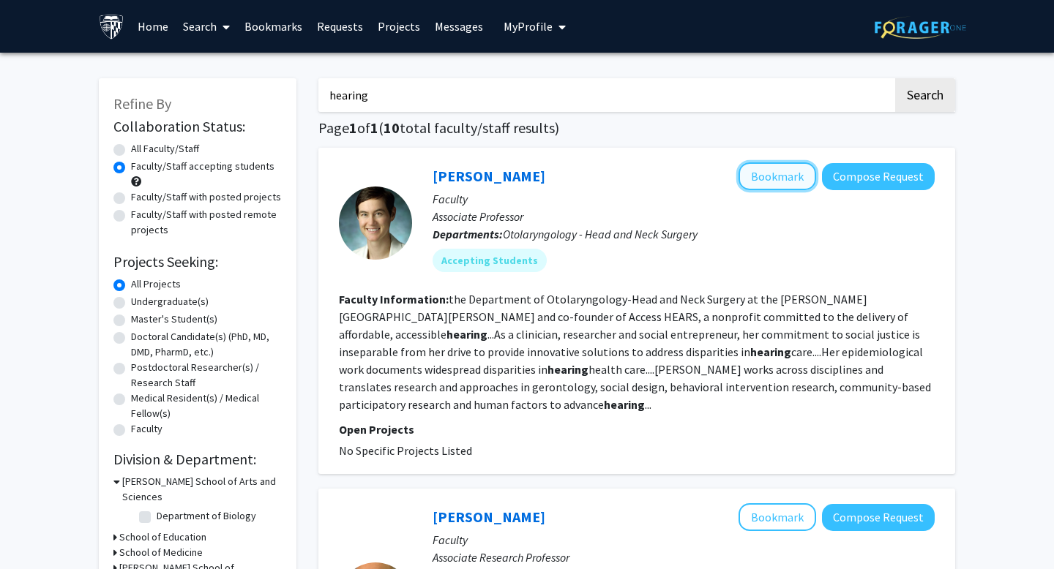
click at [771, 170] on button "Bookmark" at bounding box center [777, 176] width 78 height 28
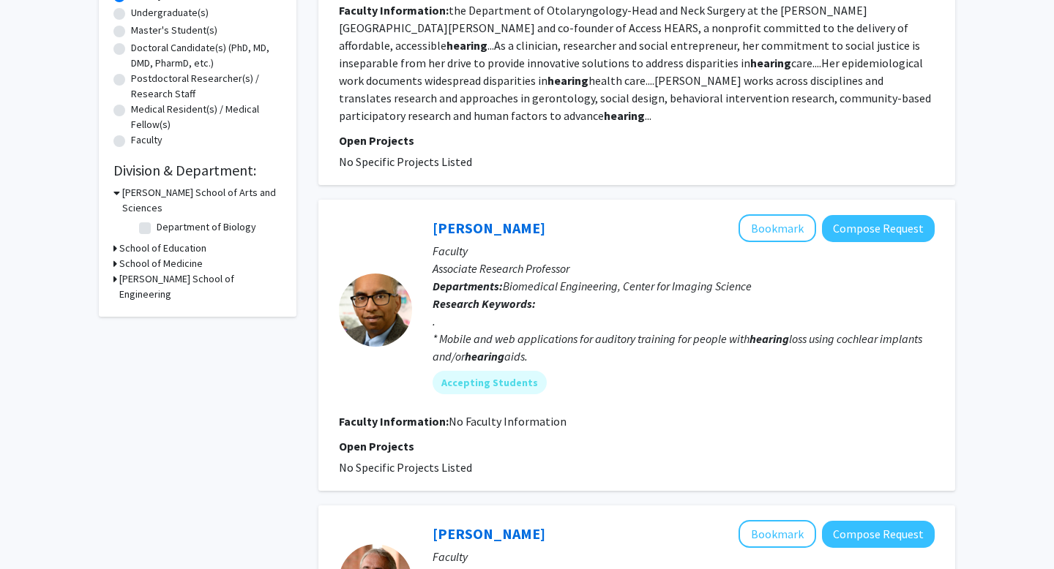
scroll to position [20, 0]
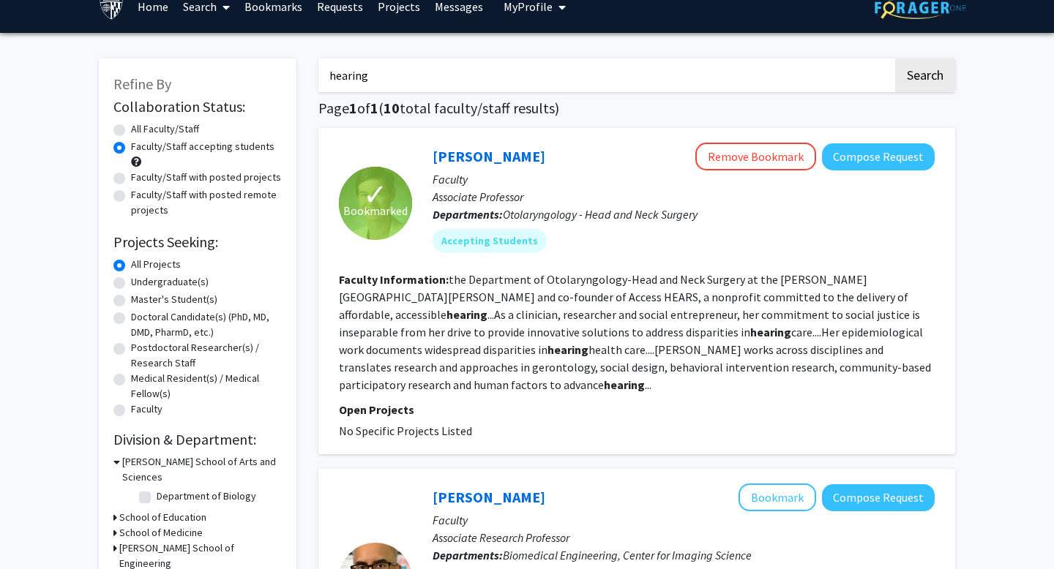
click at [511, 73] on input "hearing" at bounding box center [605, 76] width 574 height 34
type input "audio"
click at [895, 59] on button "Search" at bounding box center [925, 76] width 60 height 34
radio input "true"
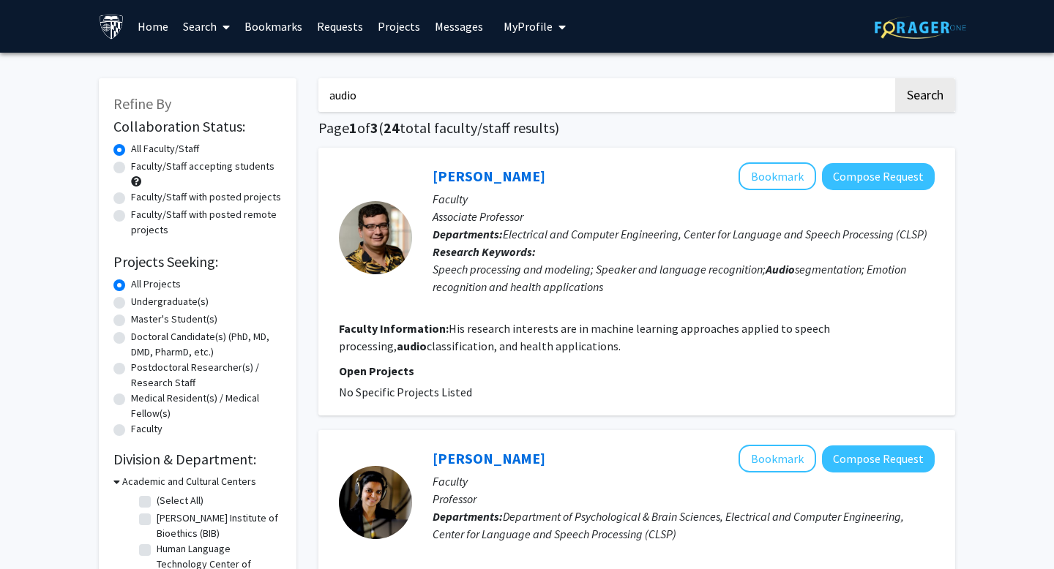
click at [131, 163] on label "Faculty/Staff accepting students" at bounding box center [202, 166] width 143 height 15
click at [131, 163] on input "Faculty/Staff accepting students" at bounding box center [136, 164] width 10 height 10
radio input "true"
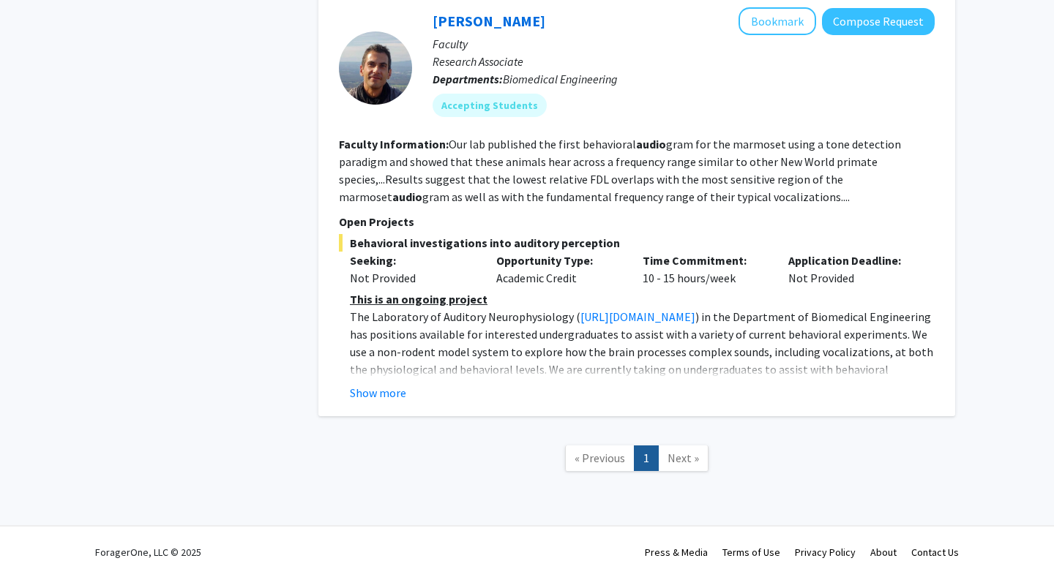
scroll to position [723, 0]
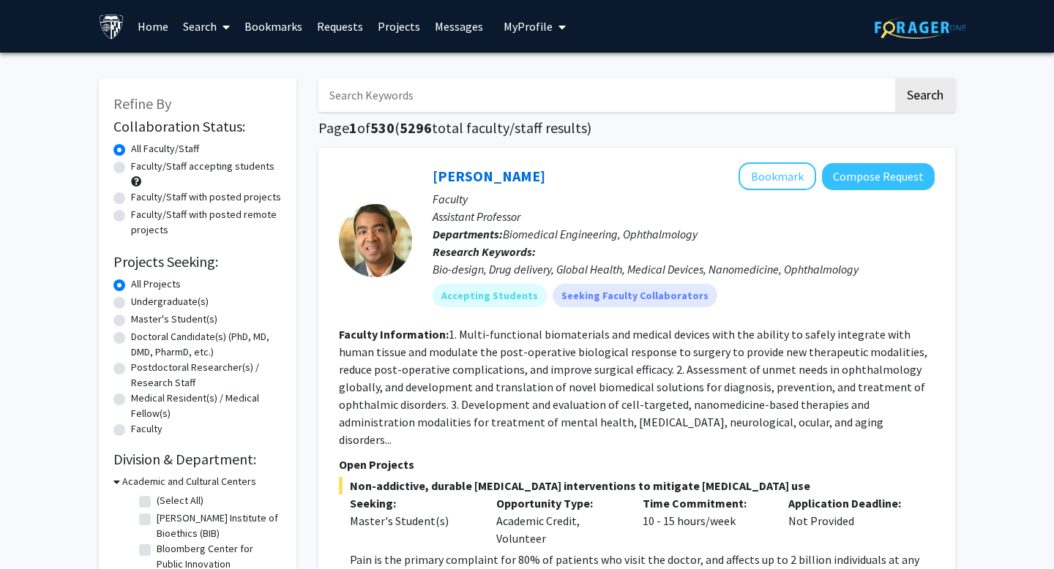
click at [379, 97] on input "Search Keywords" at bounding box center [605, 95] width 574 height 34
paste input "Afghani"
type input "Afghani"
click at [895, 78] on button "Search" at bounding box center [925, 95] width 60 height 34
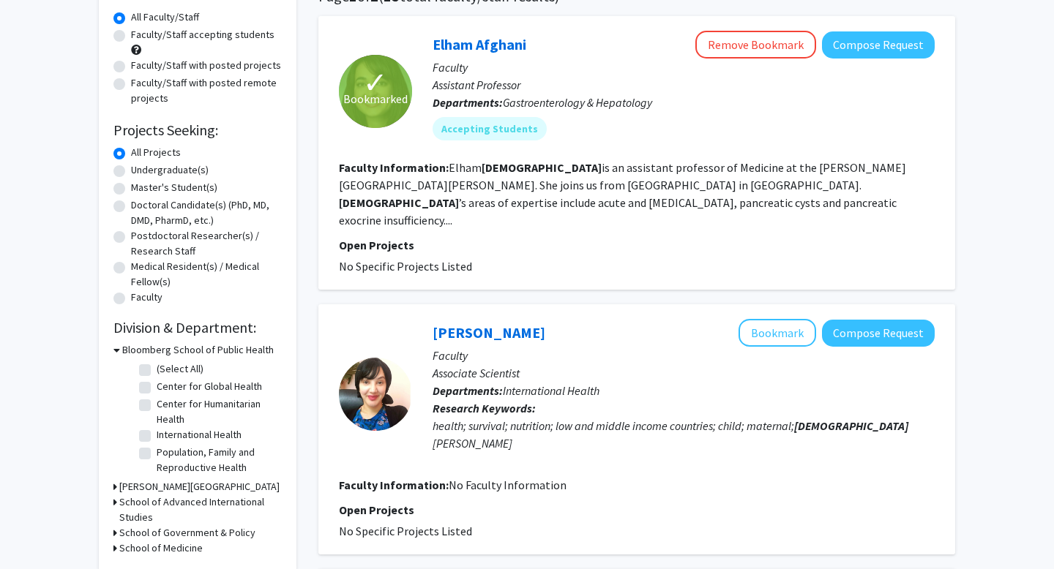
scroll to position [98, 0]
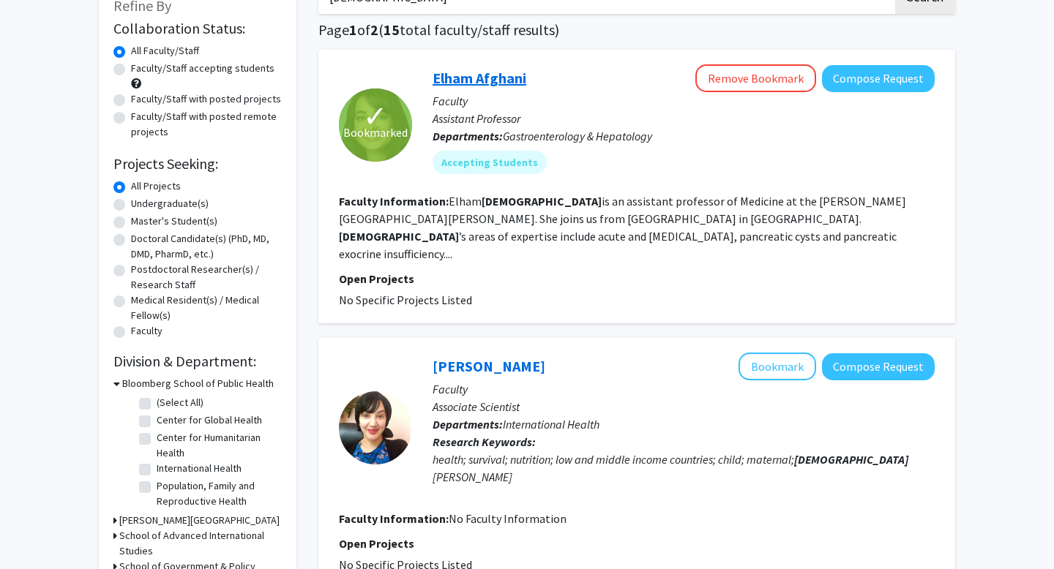
click at [495, 83] on link "Elham Afghani" at bounding box center [479, 78] width 94 height 18
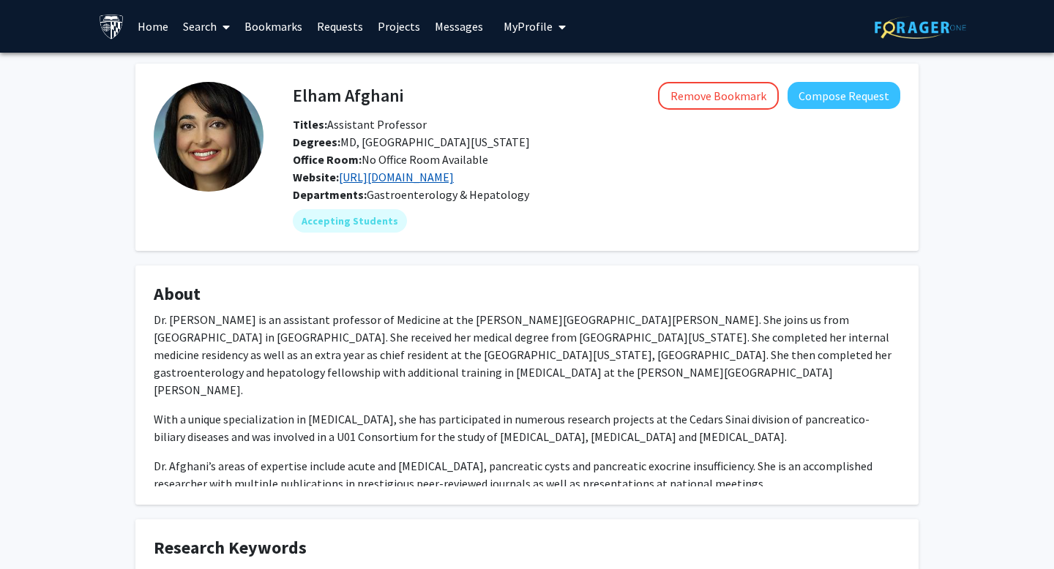
click at [454, 176] on link "https://www.hopkinsmedicine.org/research/labs/e/elham-afghani-lab" at bounding box center [396, 177] width 115 height 15
drag, startPoint x: 413, startPoint y: 100, endPoint x: 296, endPoint y: 95, distance: 117.9
click at [296, 95] on div "Elham Afghani Remove Bookmark Compose Request" at bounding box center [596, 96] width 629 height 28
copy h4 "Elham Afghani"
click at [632, 242] on fg-card "Elham Afghani Remove Bookmark Compose Request Titles: Assistant Professor Degre…" at bounding box center [526, 157] width 783 height 187
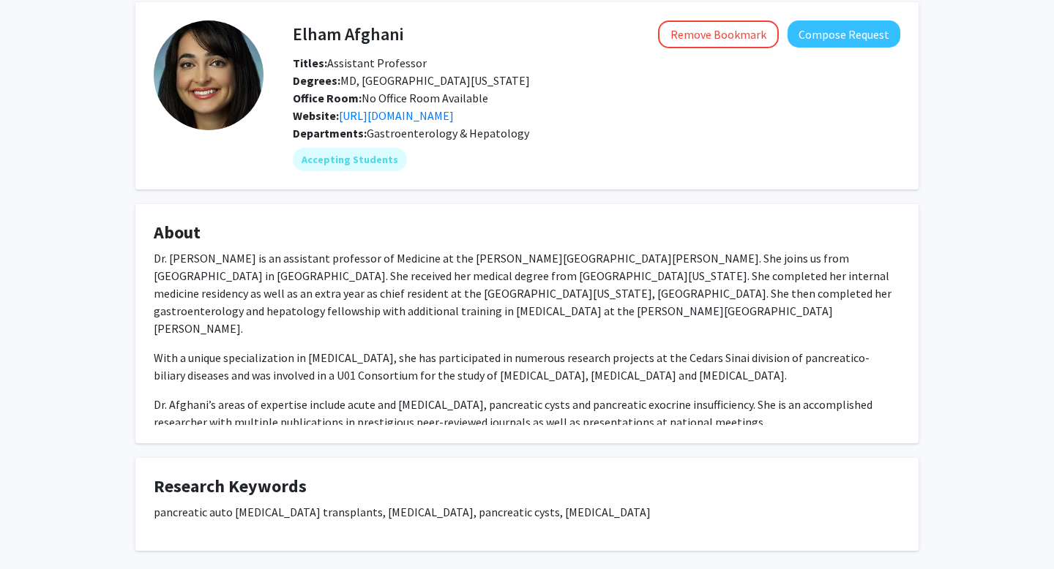
scroll to position [70, 0]
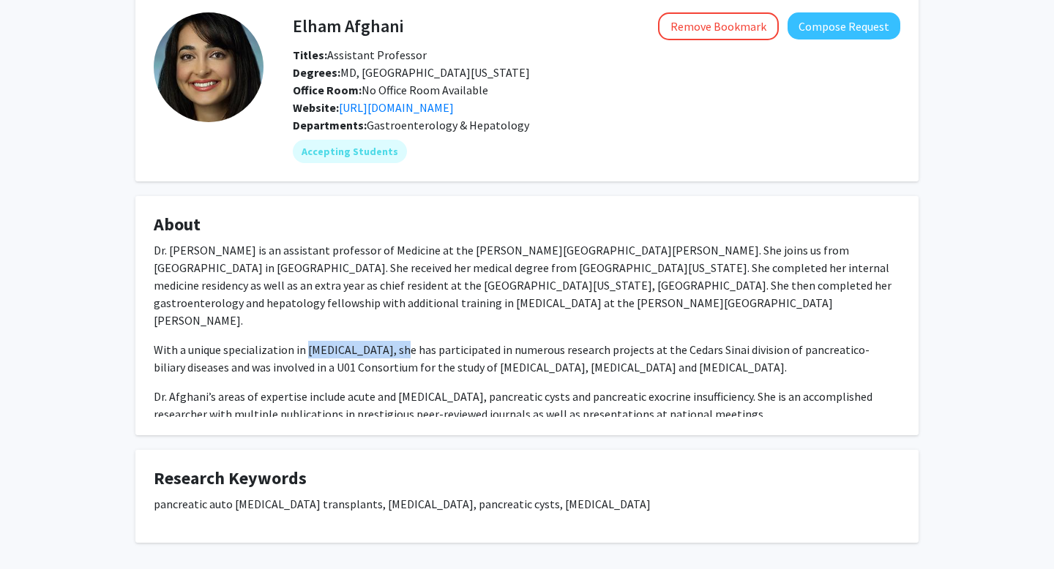
drag, startPoint x: 304, startPoint y: 332, endPoint x: 395, endPoint y: 334, distance: 90.7
click at [395, 341] on p "With a unique specialization in pancreatic disease, she has participated in num…" at bounding box center [527, 358] width 746 height 35
copy p "pancreatic disease"
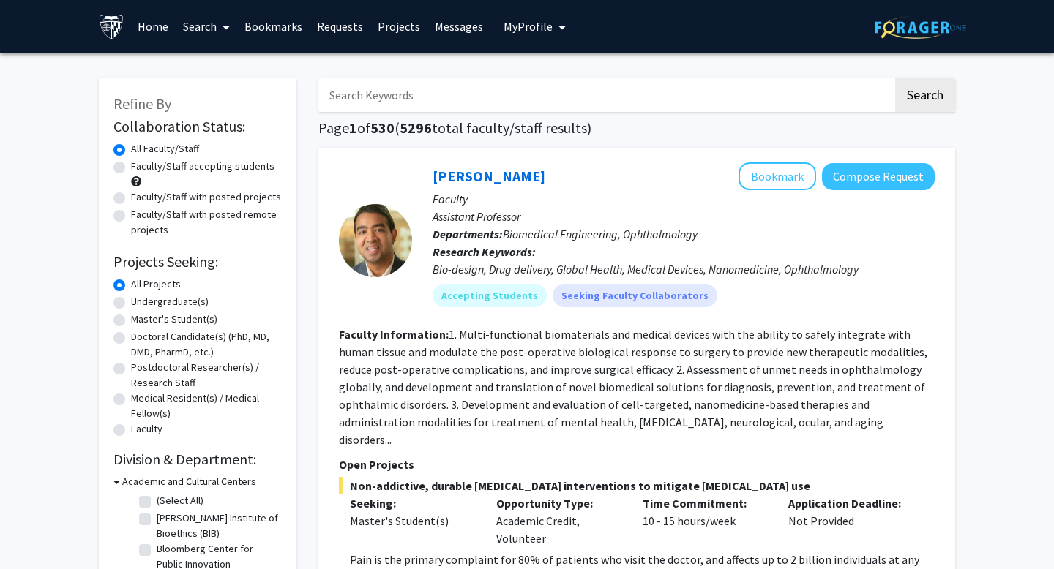
click at [529, 86] on input "Search Keywords" at bounding box center [605, 95] width 574 height 34
type input "kim"
click at [895, 78] on button "Search" at bounding box center [925, 95] width 60 height 34
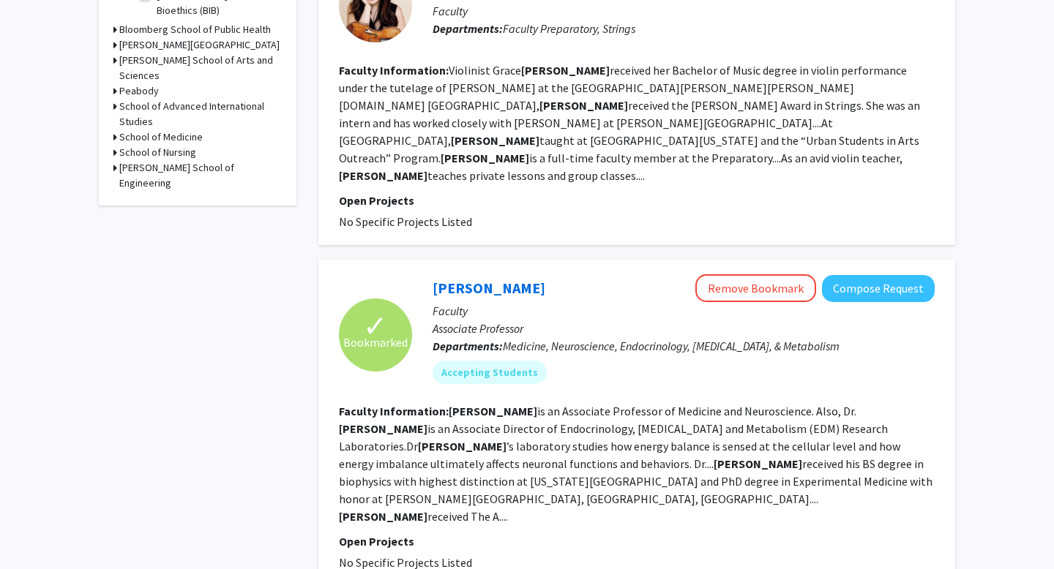
scroll to position [565, 0]
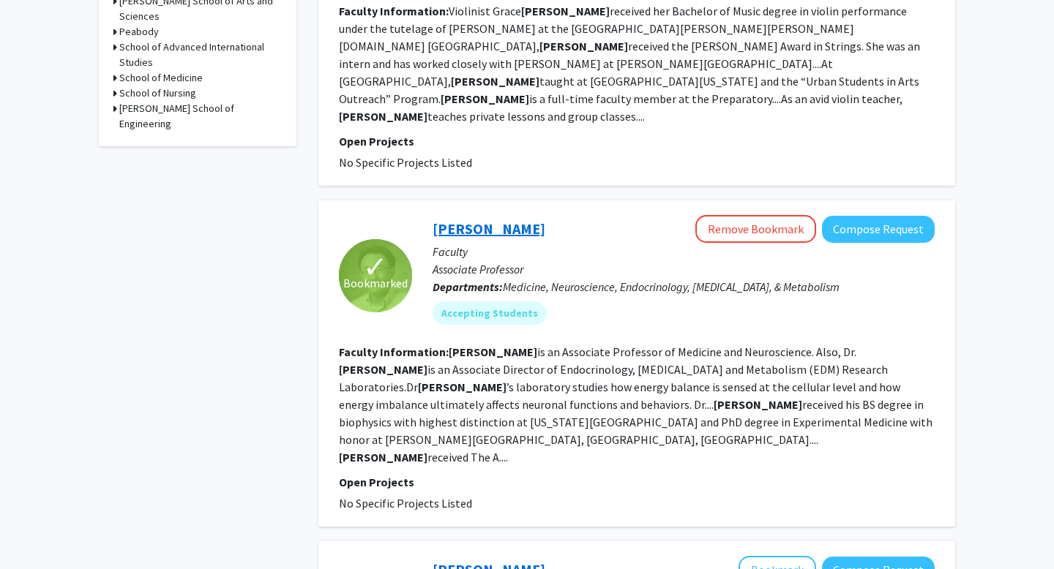
click at [490, 220] on link "[PERSON_NAME]" at bounding box center [488, 229] width 113 height 18
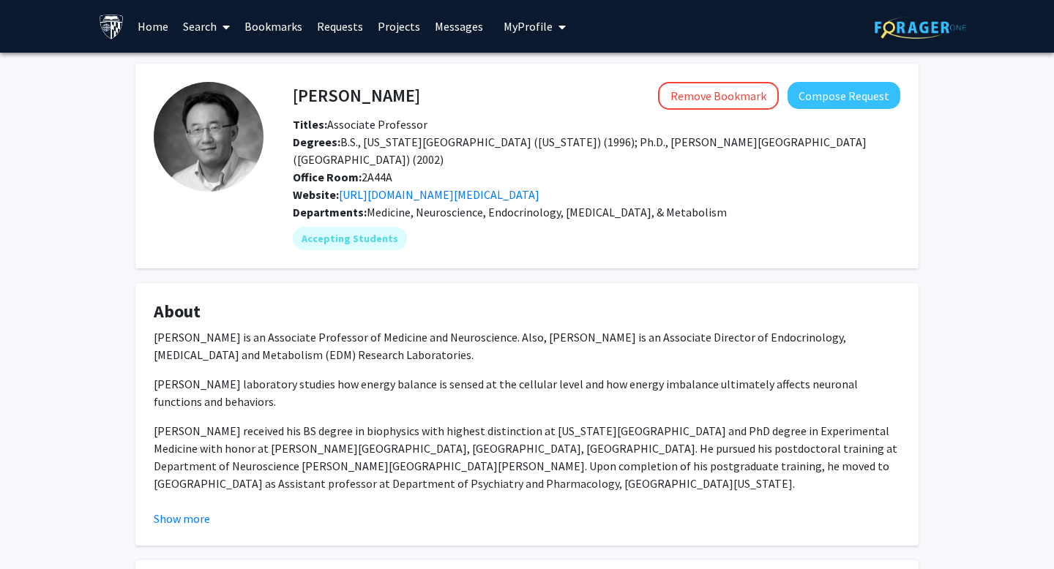
click at [670, 186] on div "Website: http://www.hopkinsmedicine.org/endocrinology_diabetes_metabolism/resea…" at bounding box center [596, 195] width 629 height 18
click at [539, 187] on link "http://www.hopkinsmedicine.org/endocrinology_diabetes_metabolism/research/basic…" at bounding box center [439, 194] width 200 height 15
drag, startPoint x: 394, startPoint y: 93, endPoint x: 293, endPoint y: 98, distance: 101.1
click at [293, 98] on h4 "Sangwon Kim" at bounding box center [356, 95] width 127 height 27
copy h4 "Sangwon Kim"
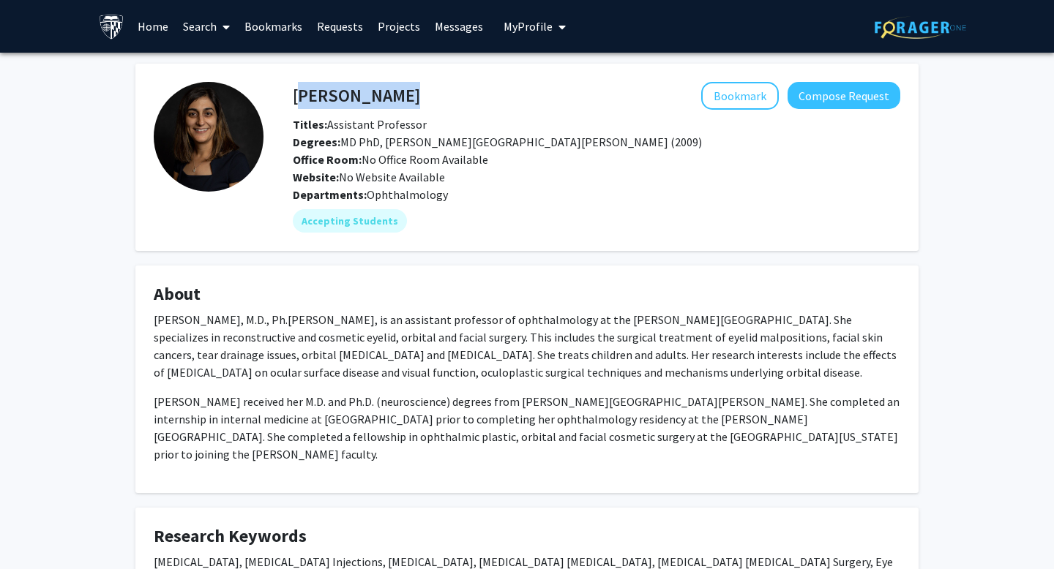
drag, startPoint x: 410, startPoint y: 91, endPoint x: 296, endPoint y: 94, distance: 114.9
click at [296, 94] on div "[PERSON_NAME] Bookmark Compose Request" at bounding box center [596, 96] width 629 height 28
copy h4 "[PERSON_NAME]"
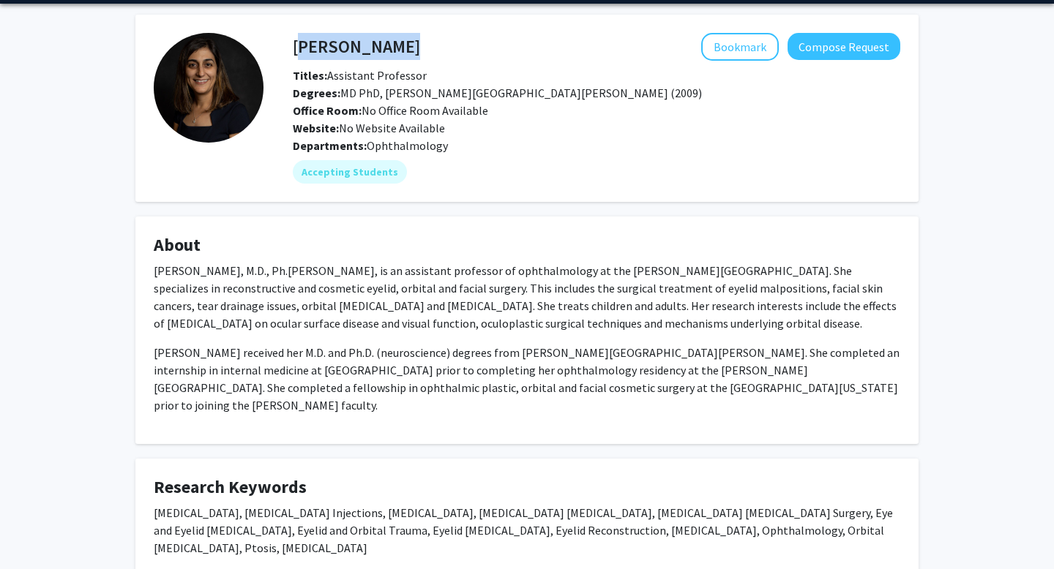
scroll to position [50, 0]
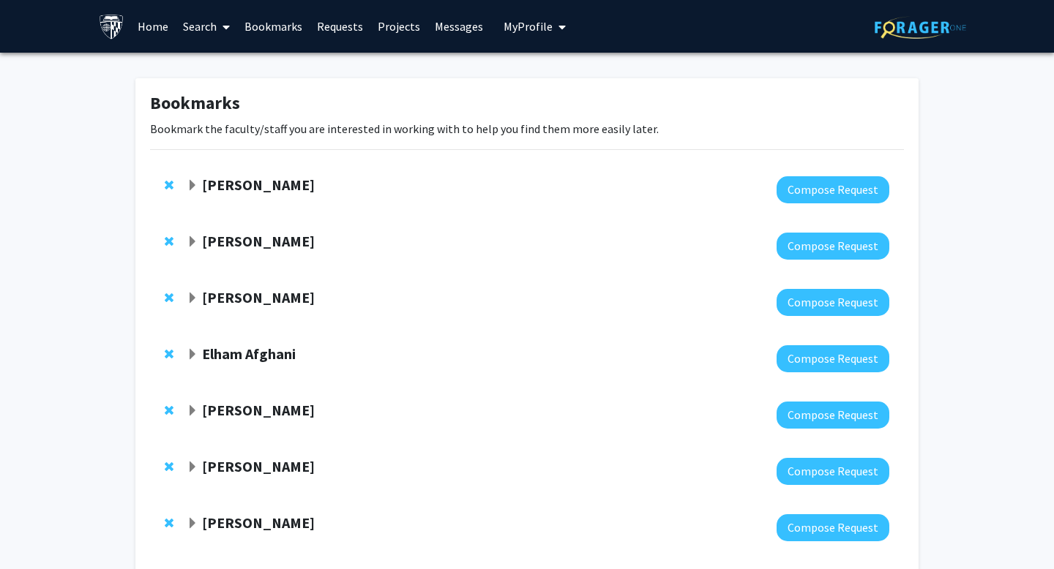
click at [265, 242] on strong "[PERSON_NAME]" at bounding box center [258, 241] width 113 height 18
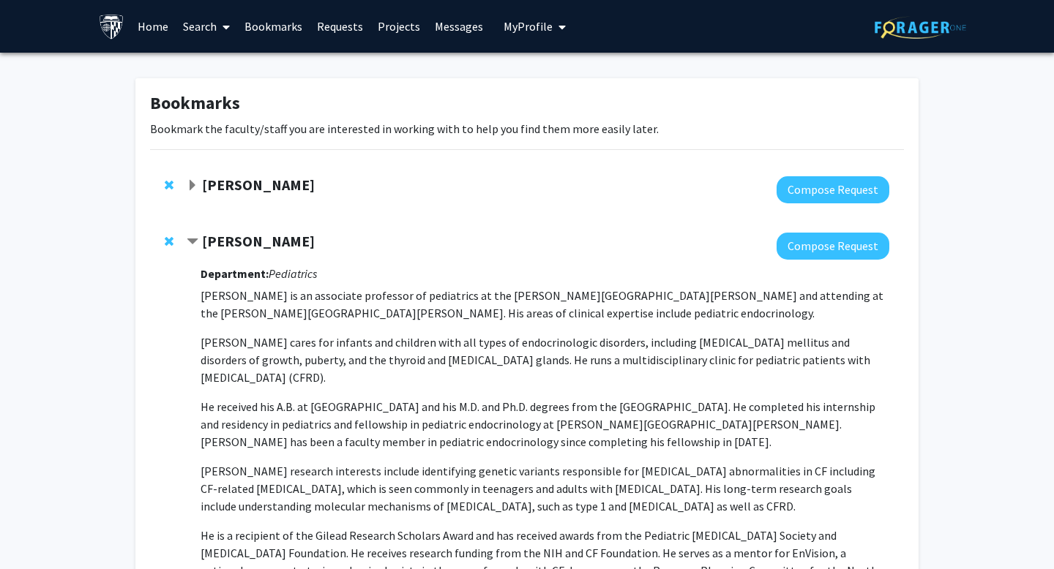
click at [265, 242] on strong "[PERSON_NAME]" at bounding box center [258, 241] width 113 height 18
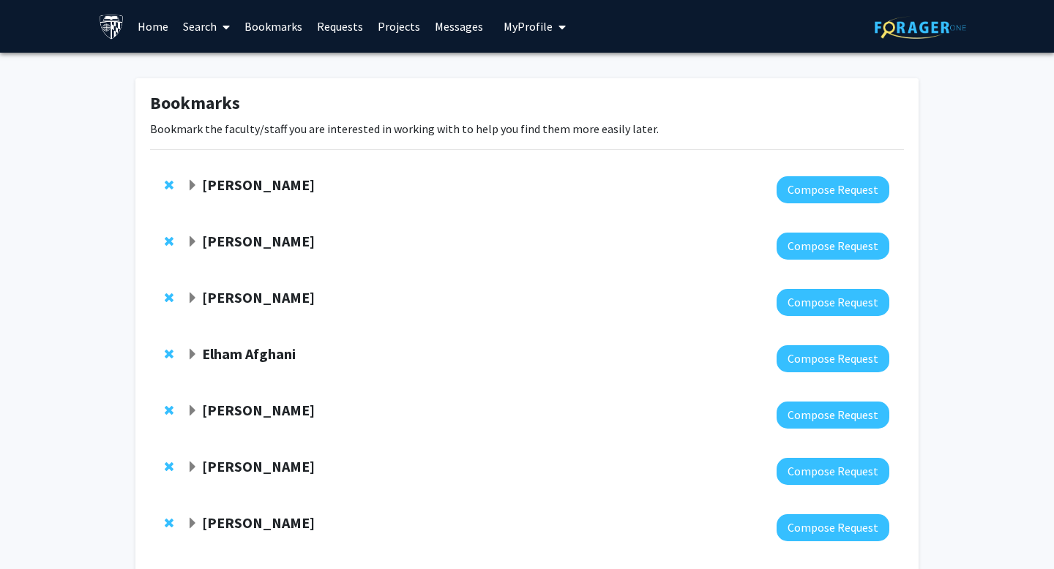
click at [163, 296] on div "[PERSON_NAME] Compose Request" at bounding box center [527, 302] width 754 height 56
click at [169, 295] on span "Remove Sangwon Kim from bookmarks" at bounding box center [169, 298] width 9 height 12
click at [167, 297] on span "Remove Elham Afghani from bookmarks" at bounding box center [169, 298] width 9 height 12
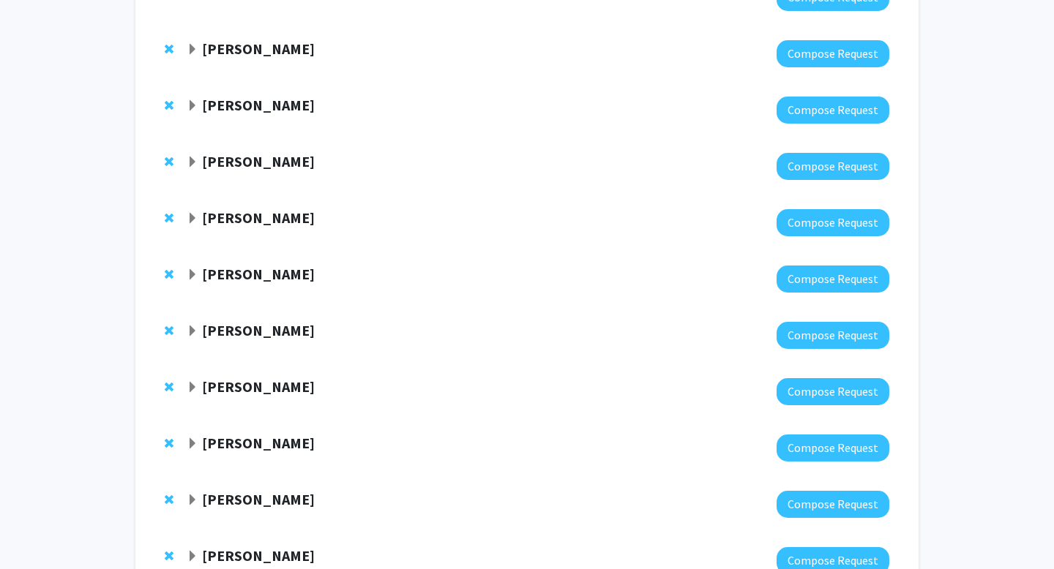
scroll to position [473, 0]
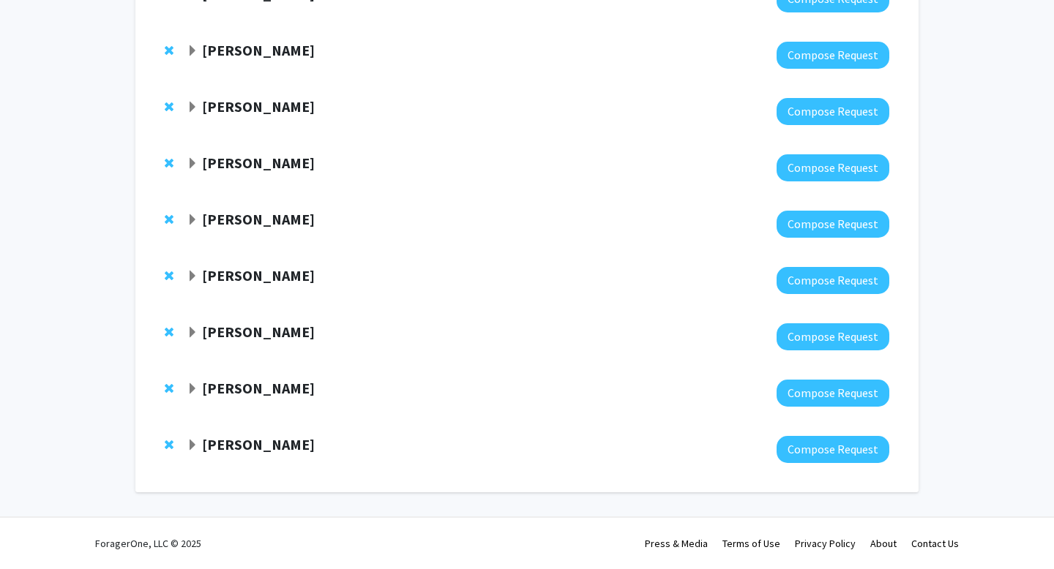
click at [167, 274] on span "Remove Fatemeh Rajaii from bookmarks" at bounding box center [169, 276] width 9 height 12
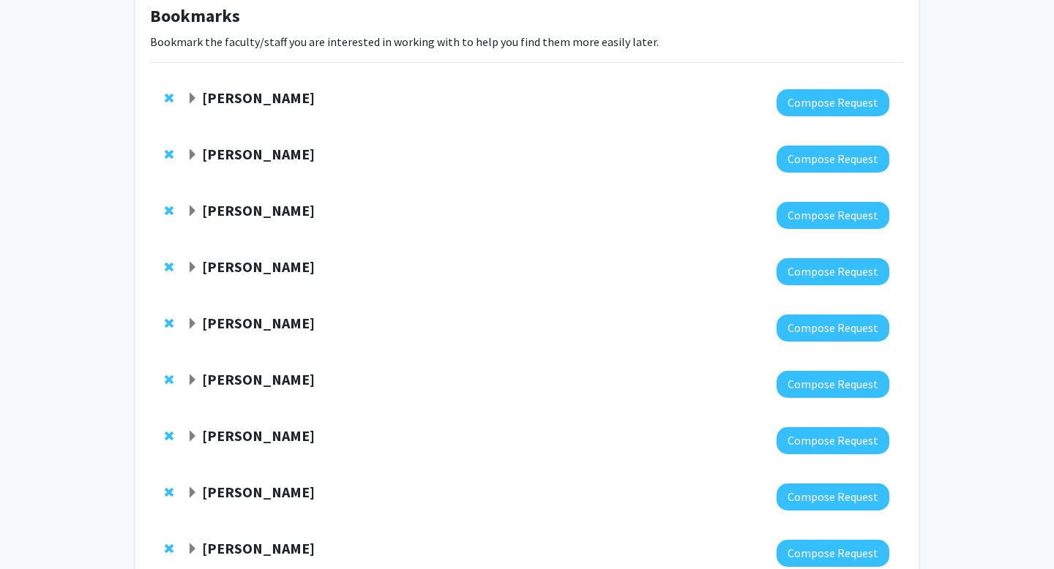
scroll to position [0, 0]
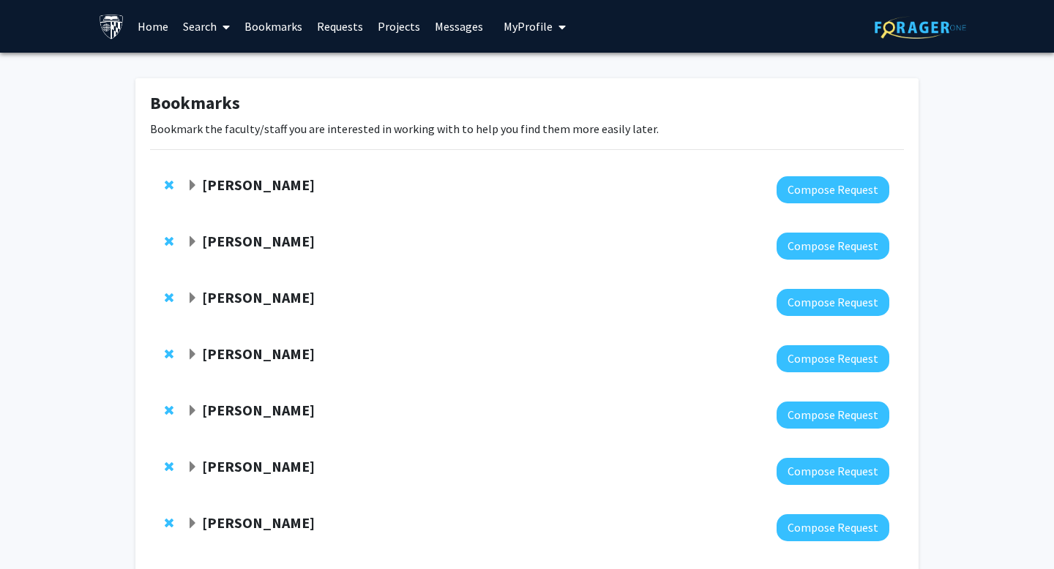
click at [219, 239] on strong "[PERSON_NAME]" at bounding box center [258, 241] width 113 height 18
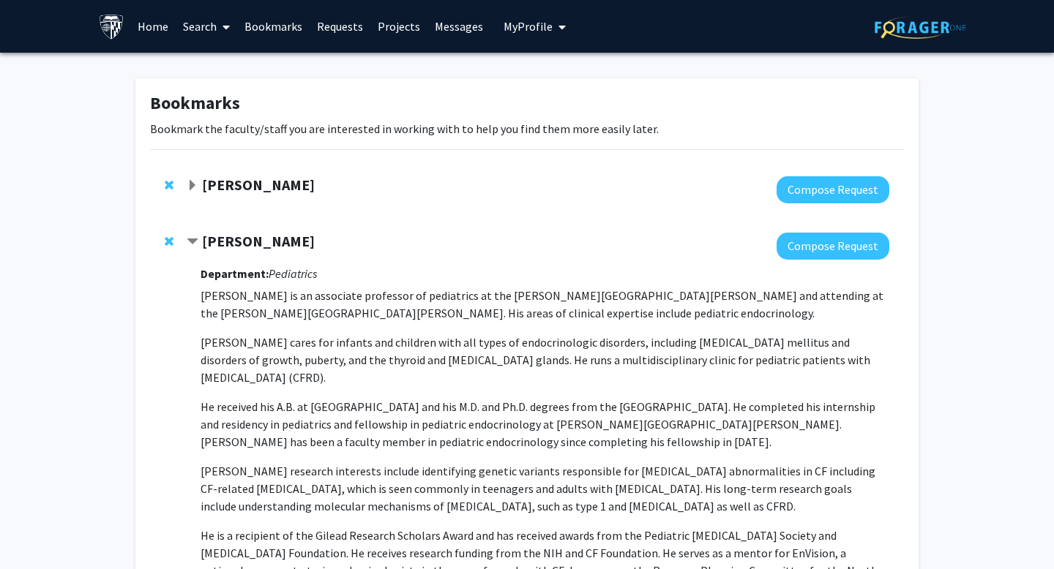
click at [233, 187] on strong "[PERSON_NAME]" at bounding box center [258, 185] width 113 height 18
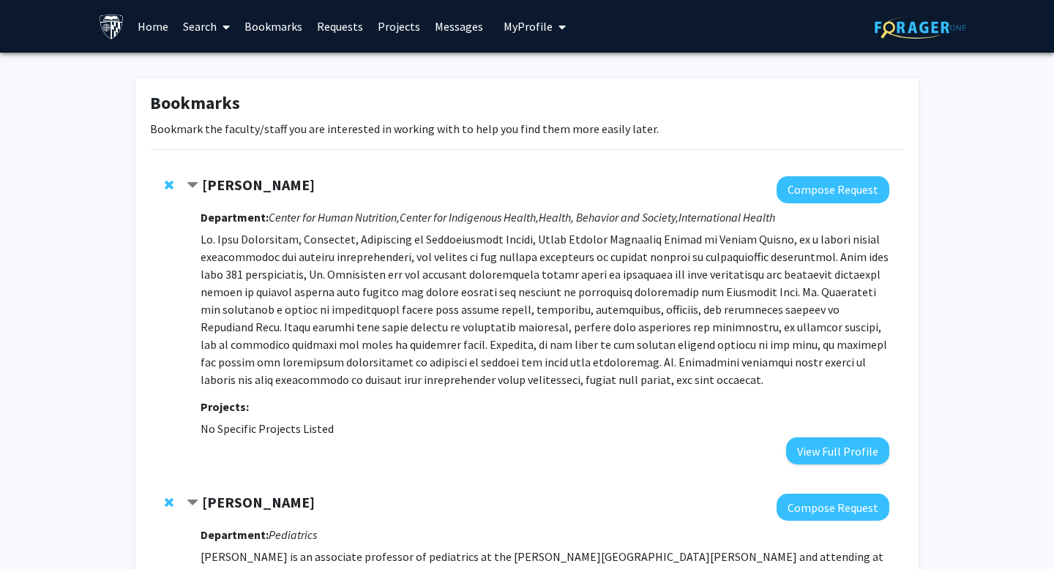
click at [233, 184] on strong "[PERSON_NAME]" at bounding box center [258, 185] width 113 height 18
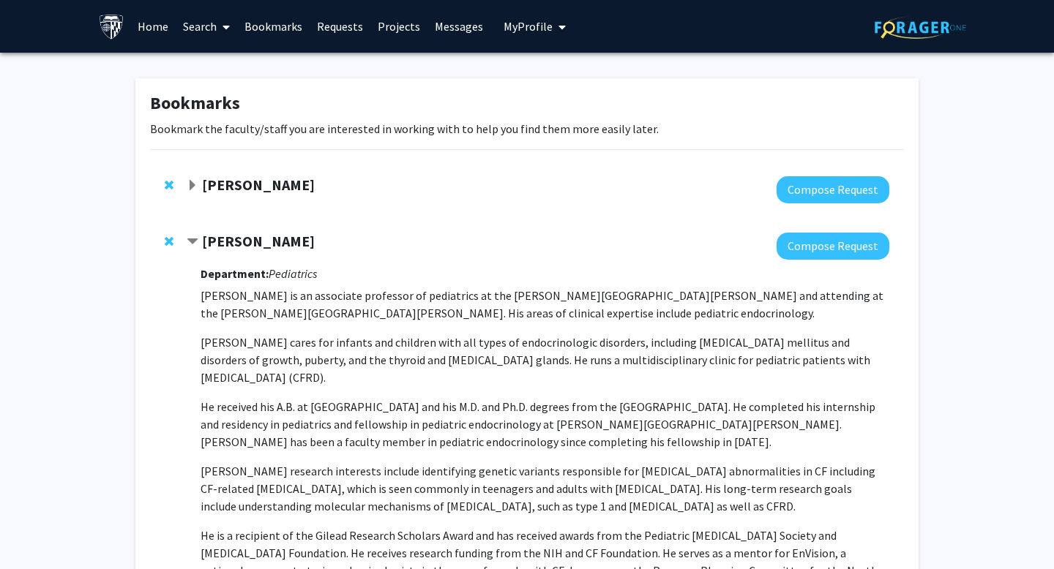
click at [169, 185] on span "Remove Joel Gittelsohn from bookmarks" at bounding box center [169, 185] width 9 height 12
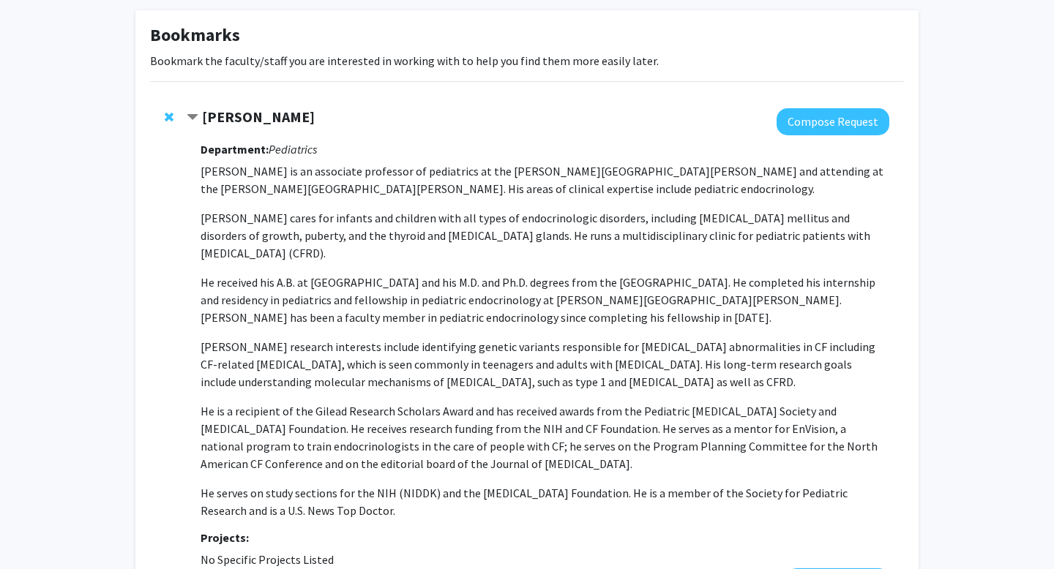
scroll to position [69, 0]
drag, startPoint x: 309, startPoint y: 119, endPoint x: 203, endPoint y: 119, distance: 105.4
click at [203, 119] on div "[PERSON_NAME]" at bounding box center [345, 117] width 316 height 18
copy strong "[PERSON_NAME]"
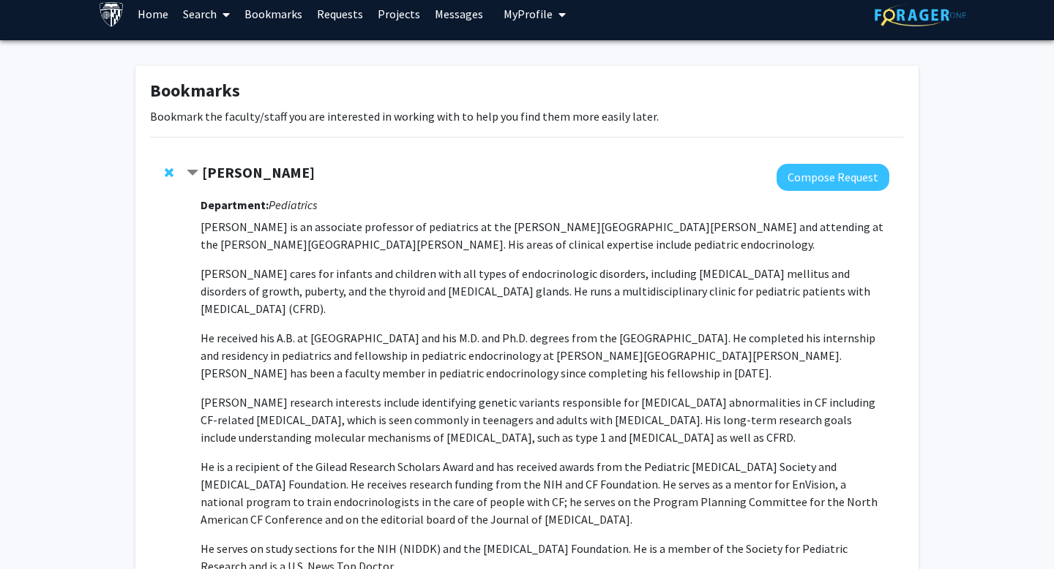
scroll to position [0, 0]
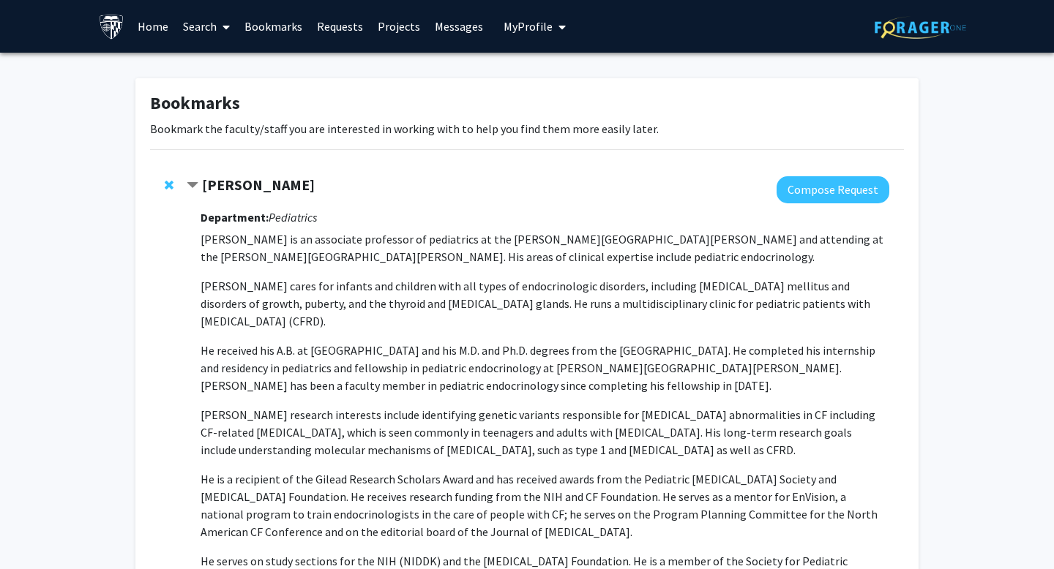
click at [220, 23] on span at bounding box center [223, 26] width 13 height 51
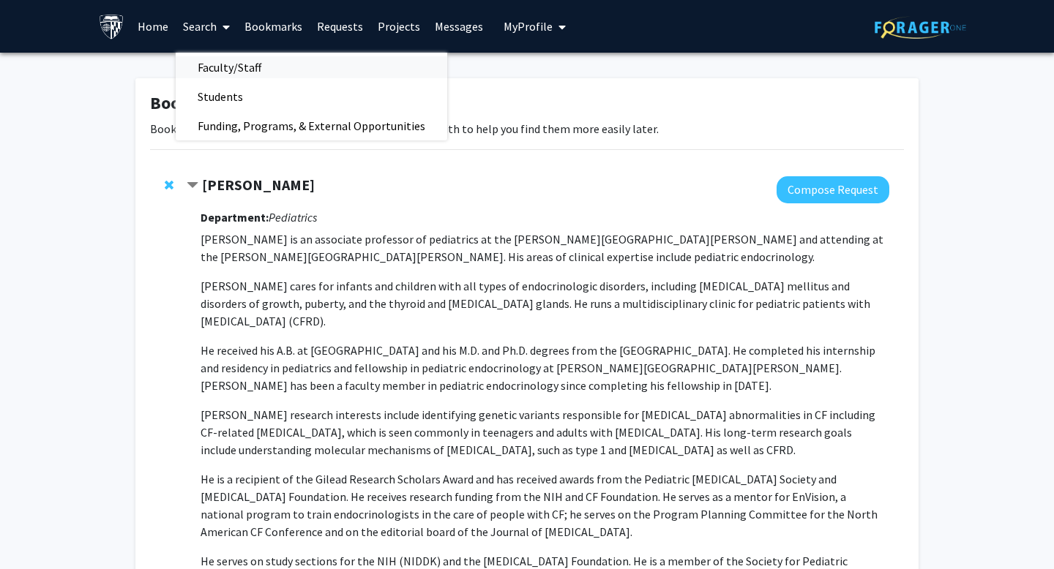
click at [229, 66] on span "Faculty/Staff" at bounding box center [230, 67] width 108 height 29
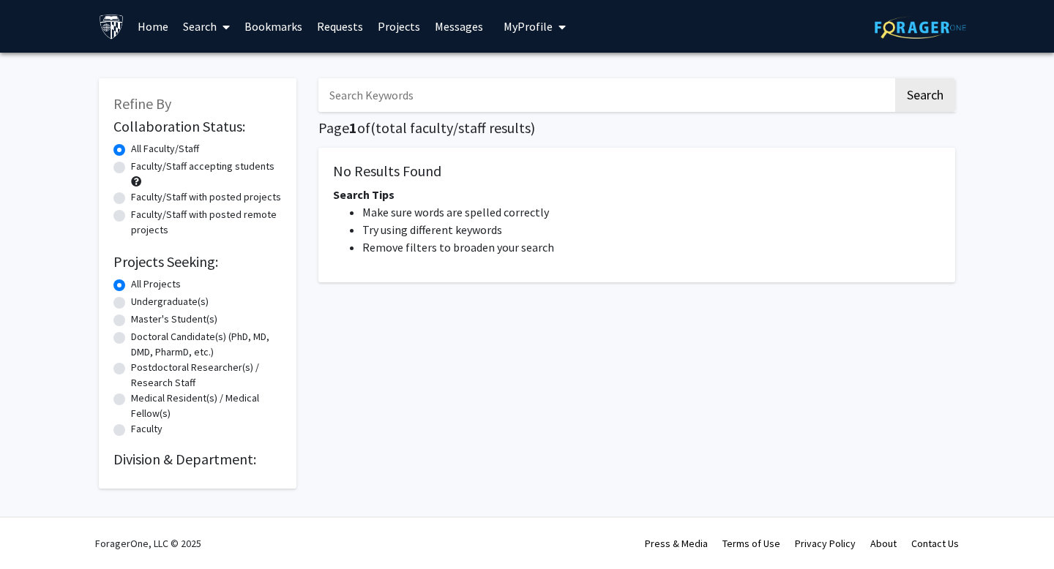
click at [359, 114] on div "Search Page 1 of ( total faculty/staff results) No Results Found Search Tips Ma…" at bounding box center [636, 276] width 659 height 425
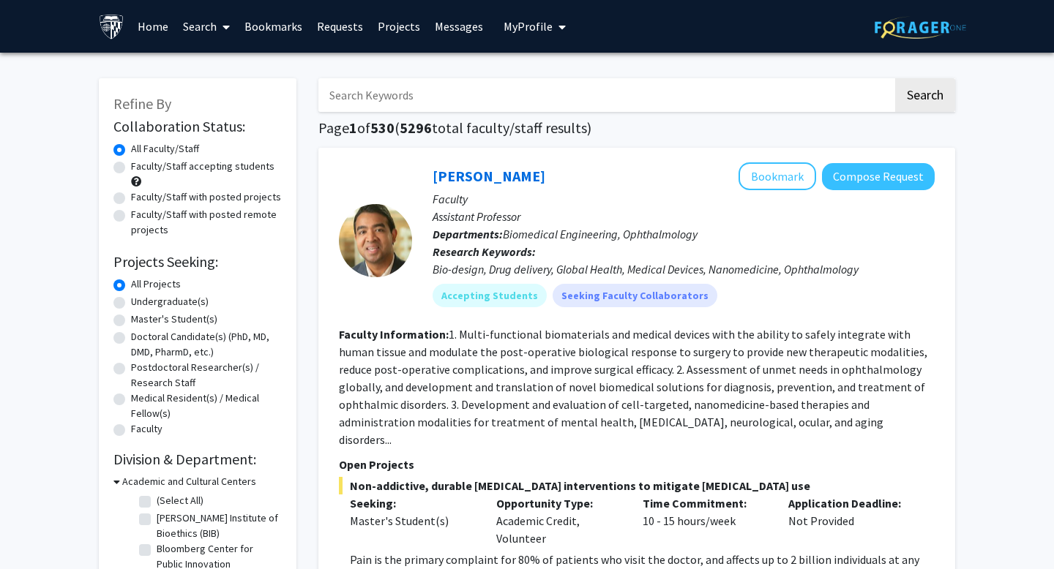
click at [353, 100] on input "Search Keywords" at bounding box center [605, 95] width 574 height 34
type input "[PERSON_NAME]"
click at [895, 78] on button "Search" at bounding box center [925, 95] width 60 height 34
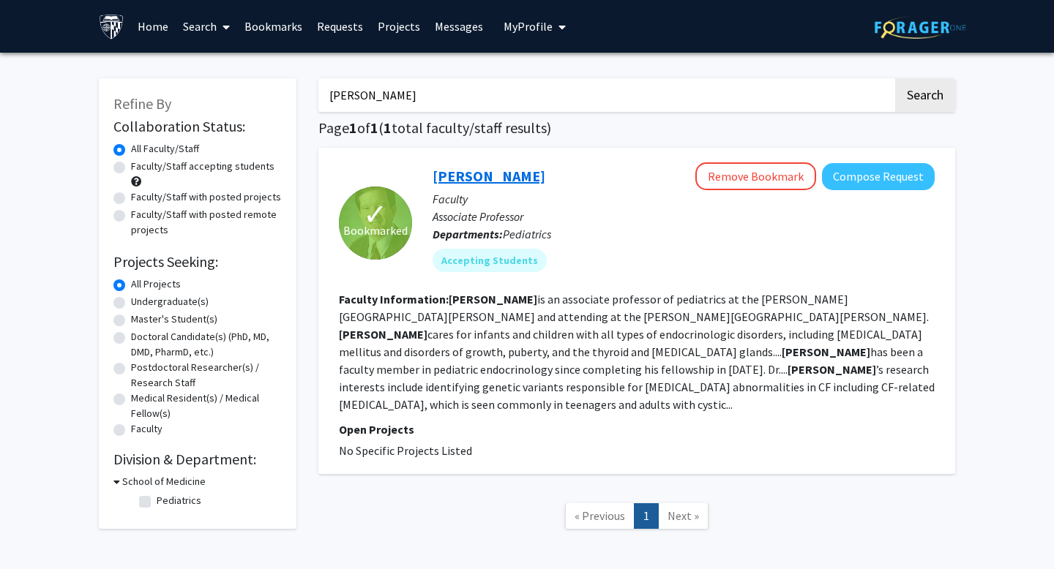
click at [511, 172] on link "[PERSON_NAME]" at bounding box center [488, 176] width 113 height 18
